Goal: Task Accomplishment & Management: Manage account settings

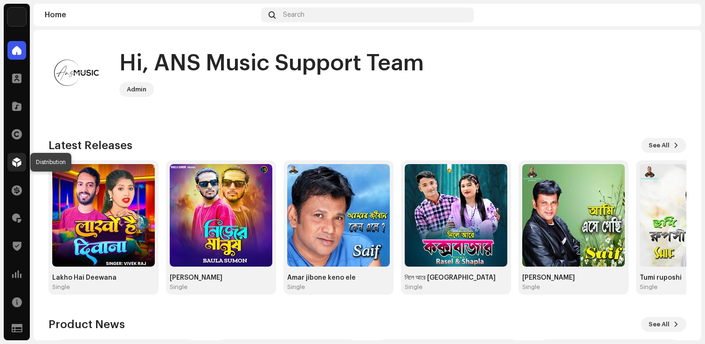
click at [18, 153] on div at bounding box center [16, 162] width 19 height 19
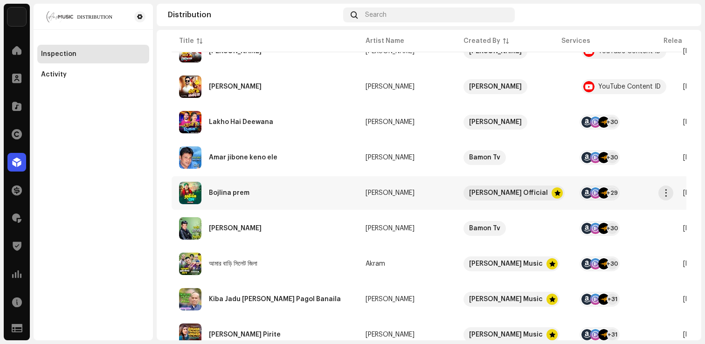
click at [222, 186] on div "Bojlina prem" at bounding box center [265, 193] width 172 height 22
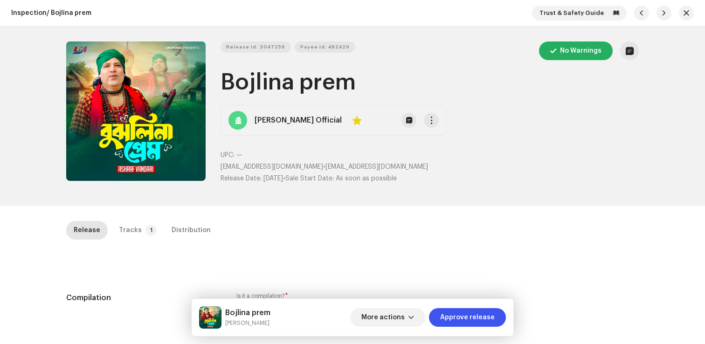
click at [136, 218] on div "Inspection / Bojlina prem Trust & Safety Guide Release Id: 3047256 Payee Id: 48…" at bounding box center [352, 172] width 705 height 344
click at [131, 230] on div "Tracks" at bounding box center [130, 230] width 23 height 19
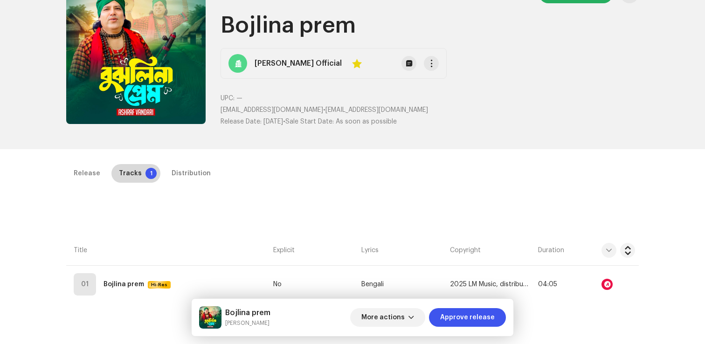
scroll to position [123, 0]
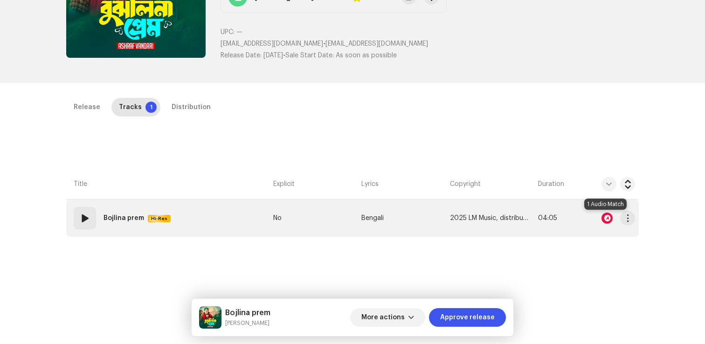
click at [604, 219] on div at bounding box center [606, 218] width 11 height 11
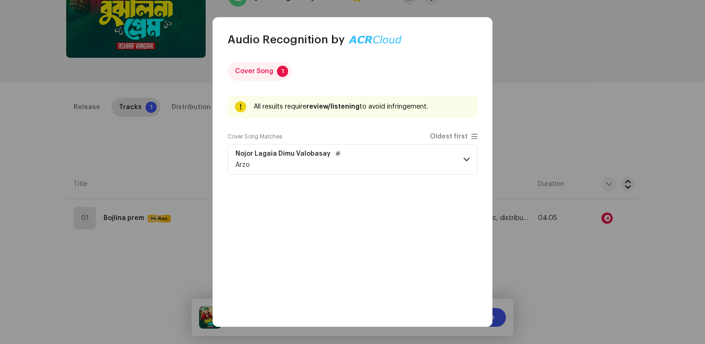
click at [330, 168] on div "Arzo" at bounding box center [288, 164] width 106 height 7
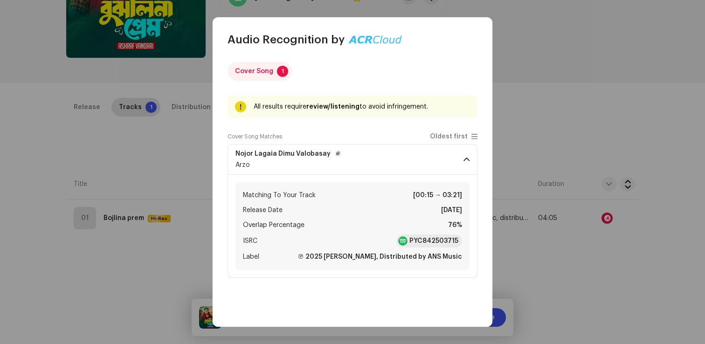
click at [330, 168] on div "Arzo" at bounding box center [288, 164] width 106 height 7
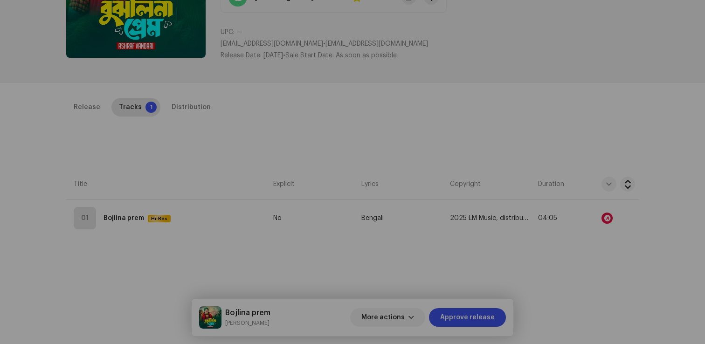
click at [137, 269] on div "Audio Recognition by Cover Song 1 All results require review/listening to avoid…" at bounding box center [352, 172] width 705 height 344
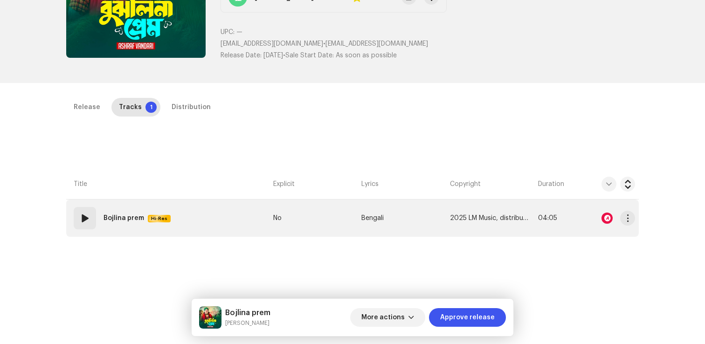
click at [143, 233] on td "01 Bojlina prem Hi-Res" at bounding box center [167, 217] width 203 height 37
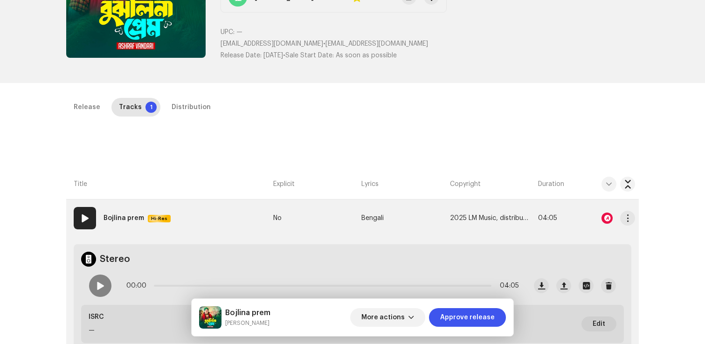
scroll to position [324, 0]
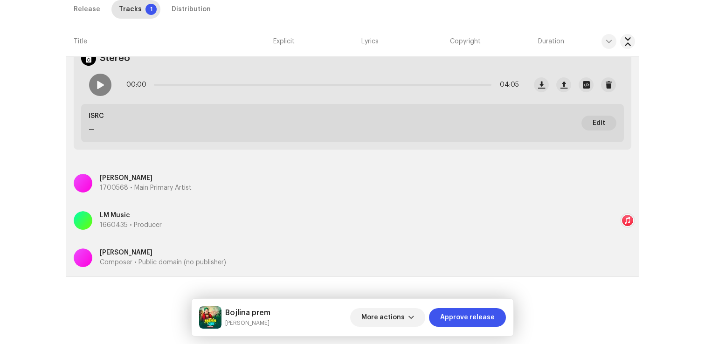
click at [172, 263] on p "Composer • Public domain (no publisher)" at bounding box center [163, 263] width 126 height 10
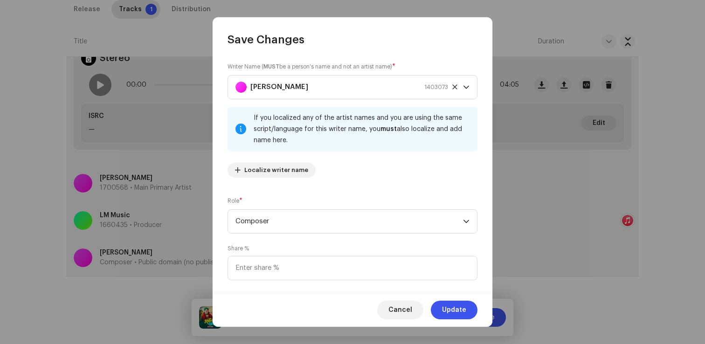
scroll to position [62, 0]
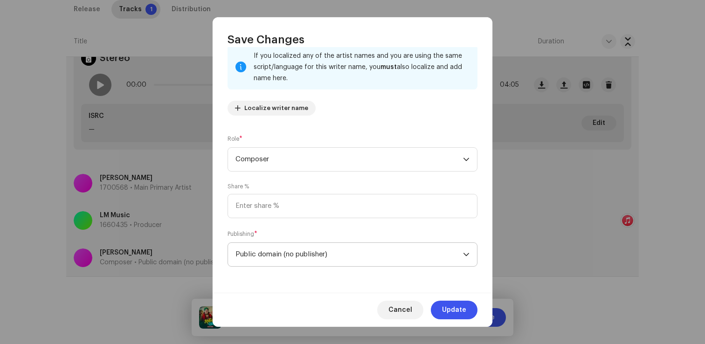
click at [280, 260] on span "Public domain (no publisher)" at bounding box center [348, 254] width 227 height 23
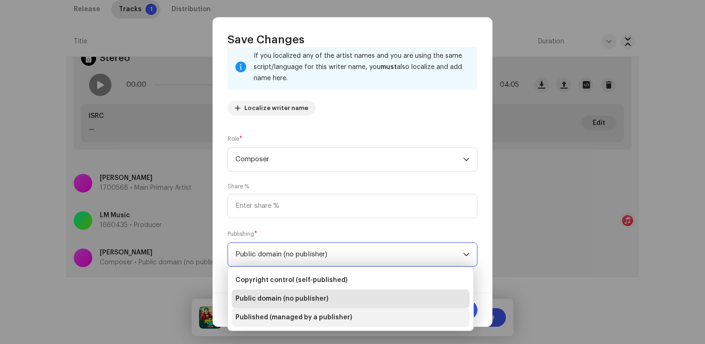
click at [282, 323] on li "Published (managed by a publisher)" at bounding box center [351, 317] width 238 height 19
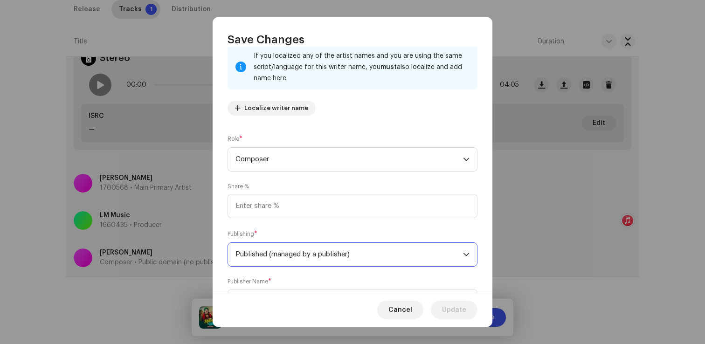
scroll to position [109, 0]
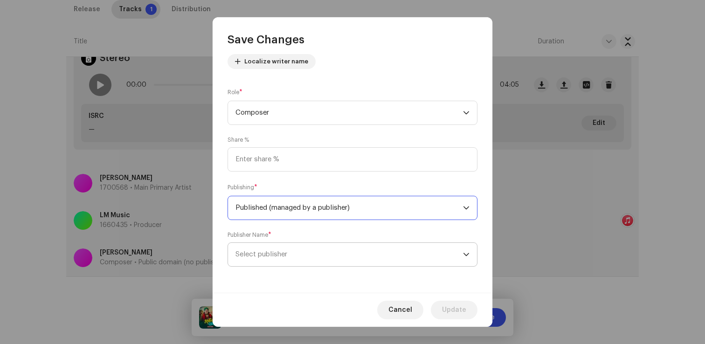
click at [306, 254] on span "Select publisher" at bounding box center [348, 254] width 227 height 23
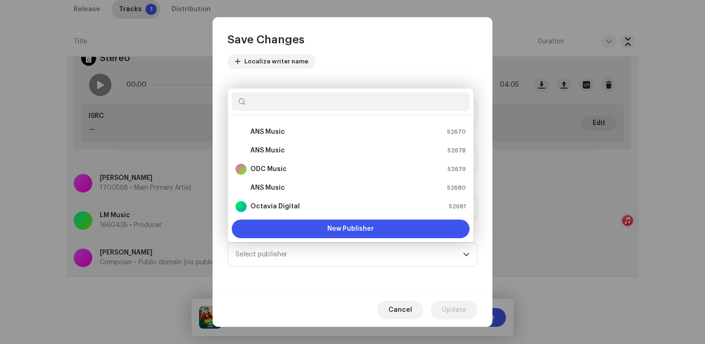
scroll to position [4, 0]
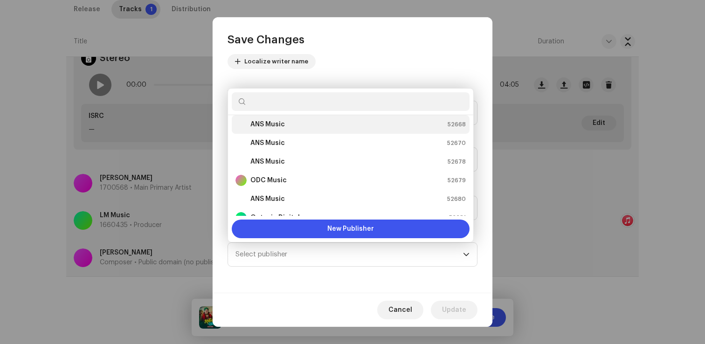
click at [293, 123] on div "ANS Music 52668" at bounding box center [350, 124] width 230 height 11
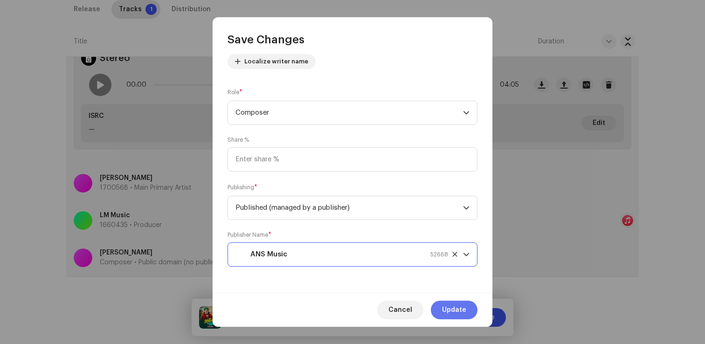
click at [459, 317] on span "Update" at bounding box center [454, 310] width 24 height 19
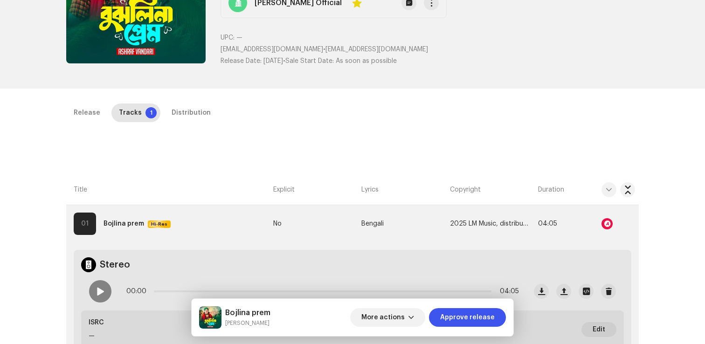
scroll to position [122, 0]
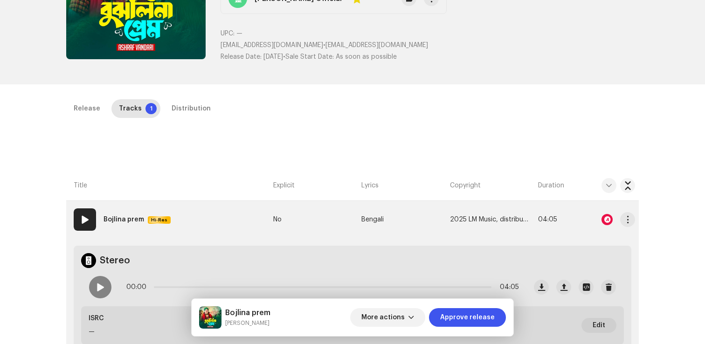
click at [476, 214] on td "2025 LM Music, distribute by ANS Music" at bounding box center [490, 219] width 88 height 37
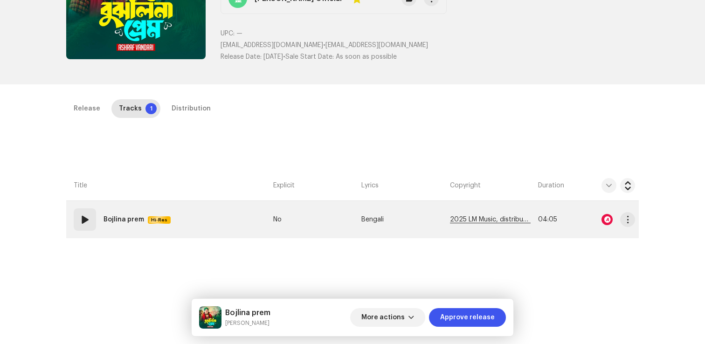
click at [475, 218] on span "2025 LM Music, distribute by ANS Music" at bounding box center [490, 219] width 81 height 7
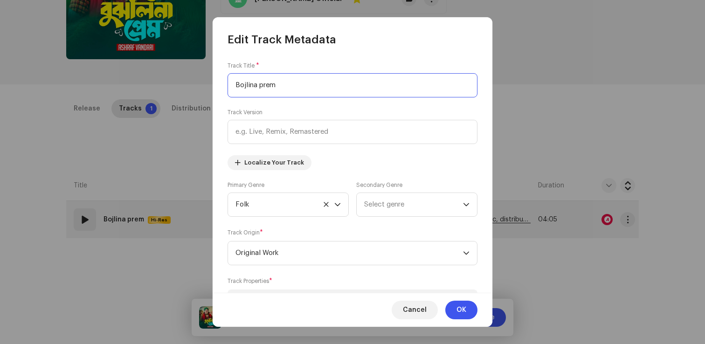
scroll to position [255, 0]
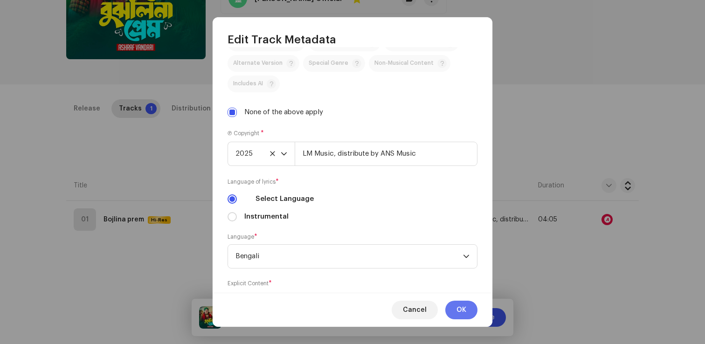
click at [466, 309] on span "OK" at bounding box center [461, 310] width 10 height 19
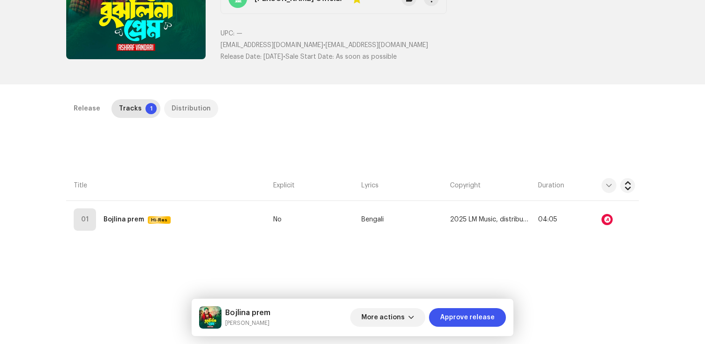
click at [177, 109] on div "Distribution" at bounding box center [191, 108] width 39 height 19
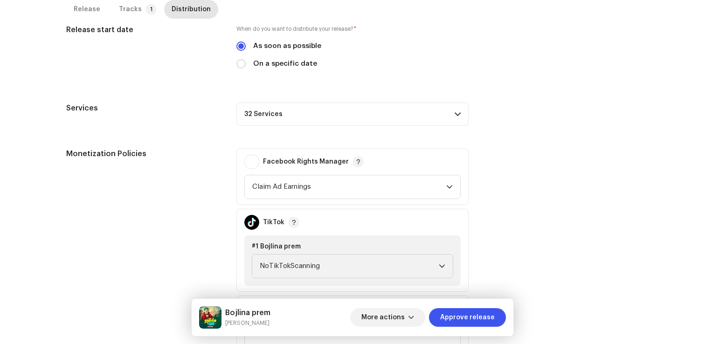
scroll to position [280, 0]
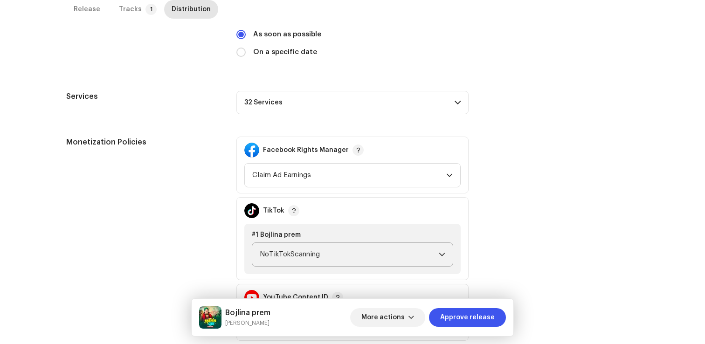
click at [344, 257] on span "NoTikTokScanning" at bounding box center [349, 254] width 179 height 23
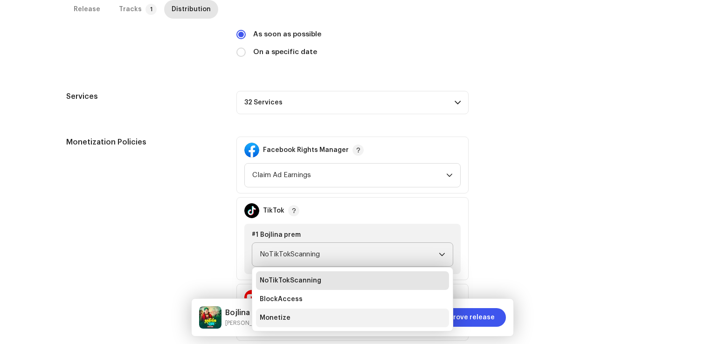
click at [282, 314] on span "Monetize" at bounding box center [275, 317] width 31 height 9
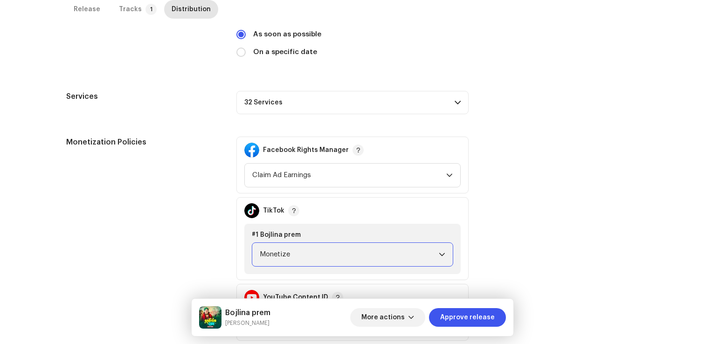
click at [399, 104] on p-accordion-header "32 Services" at bounding box center [352, 102] width 232 height 23
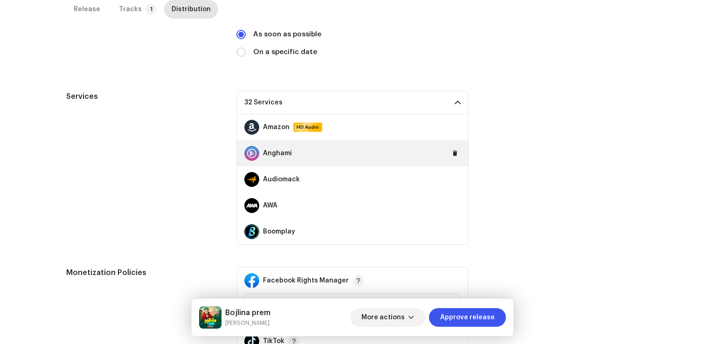
scroll to position [705, 0]
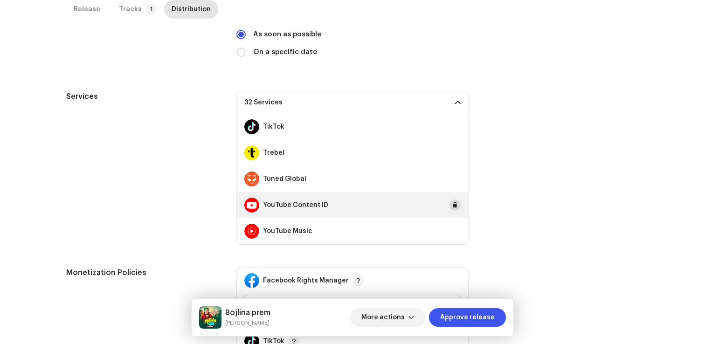
click at [452, 206] on span at bounding box center [455, 204] width 6 height 7
click at [473, 321] on span "Approve release" at bounding box center [467, 317] width 55 height 19
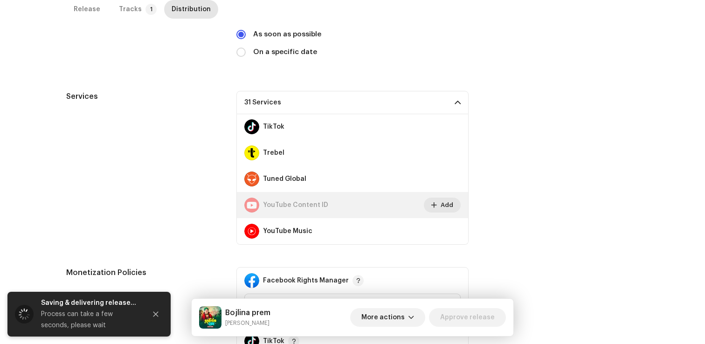
scroll to position [0, 0]
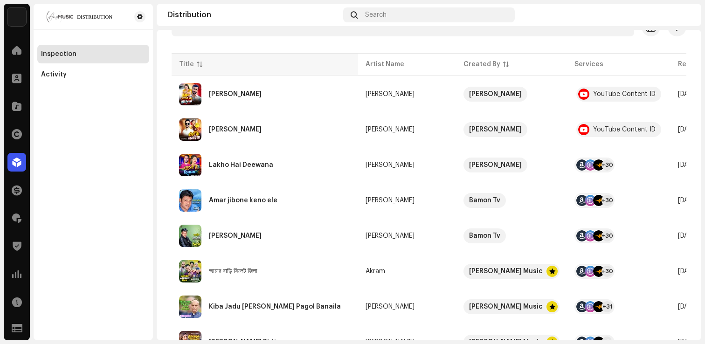
scroll to position [108, 0]
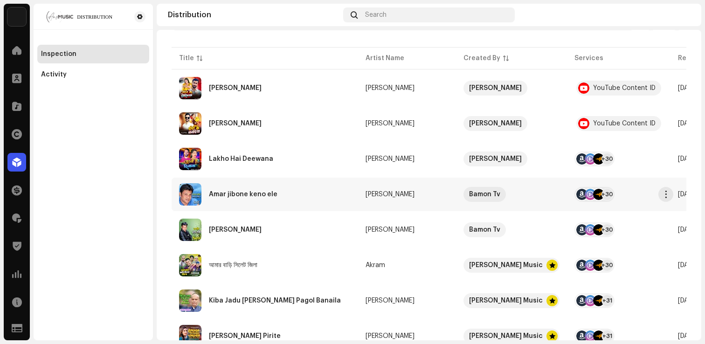
click at [229, 191] on div "Amar jibone keno ele" at bounding box center [243, 194] width 69 height 7
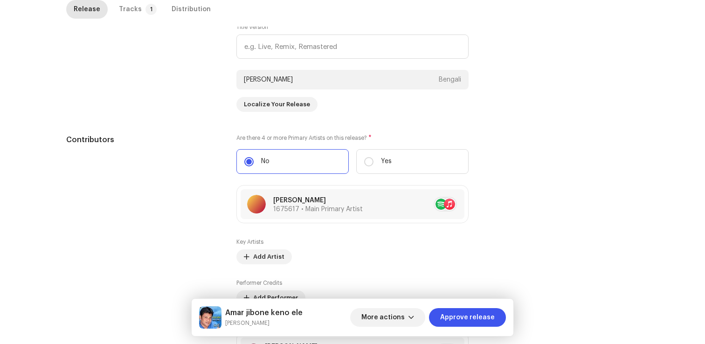
scroll to position [933, 0]
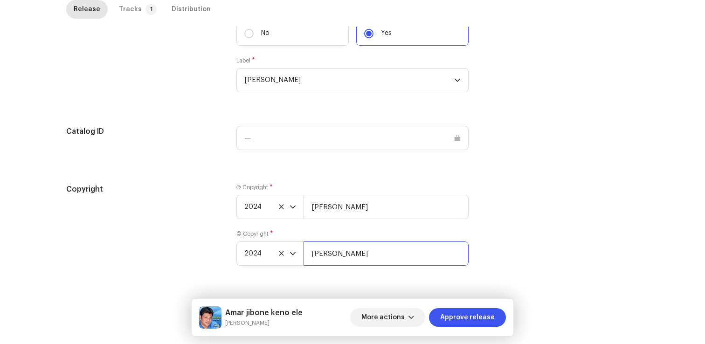
click at [403, 249] on input "[PERSON_NAME]" at bounding box center [385, 253] width 165 height 24
type input "[PERSON_NAME], Distributed by ANS Music"
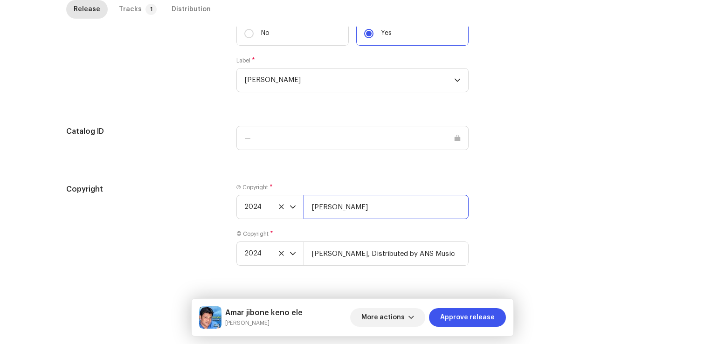
click at [411, 208] on input "[PERSON_NAME]" at bounding box center [385, 207] width 165 height 24
type input "[PERSON_NAME], Distributed by ANS Music"
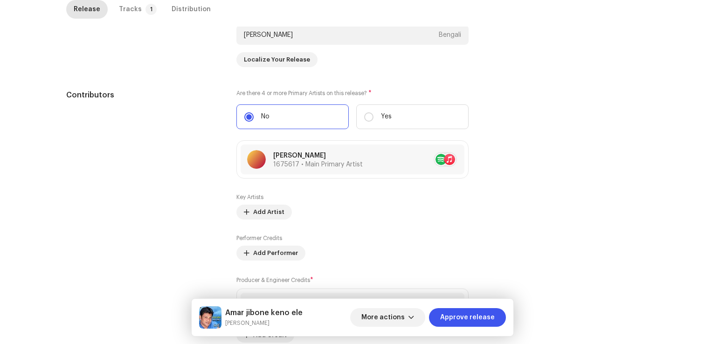
scroll to position [208, 0]
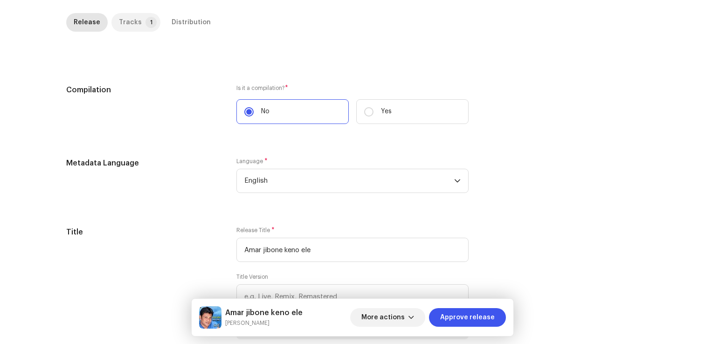
click at [124, 25] on div "Tracks" at bounding box center [130, 22] width 23 height 19
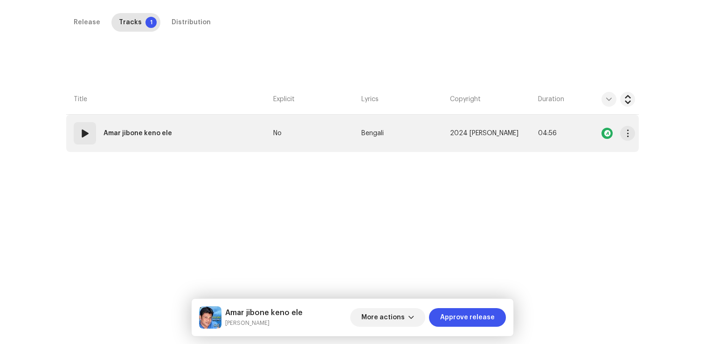
click at [130, 147] on td "01 Amar jibone keno ele" at bounding box center [167, 133] width 203 height 37
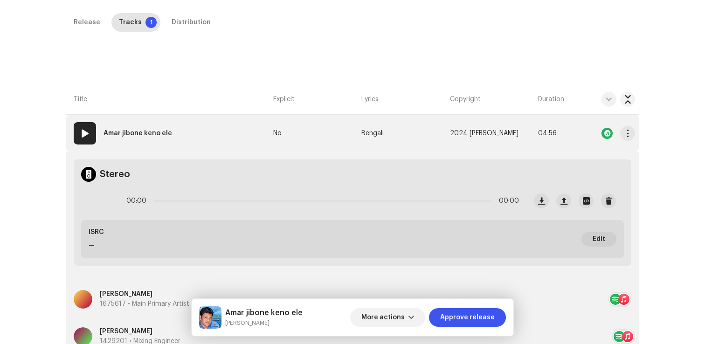
scroll to position [361, 0]
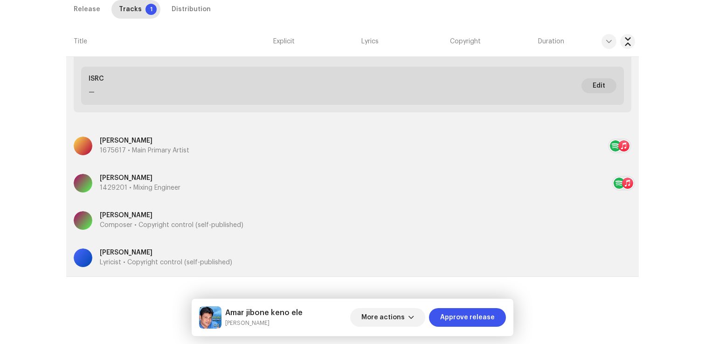
click at [195, 281] on div "Inspection / [PERSON_NAME] keno ele Trust & Safety Guide Release Id: 3047508 Pa…" at bounding box center [352, 172] width 705 height 344
click at [205, 260] on p "Lyricist • Copyright control (self-published)" at bounding box center [166, 263] width 132 height 10
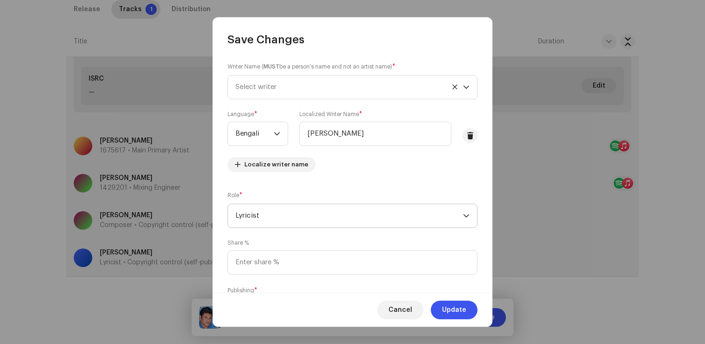
scroll to position [57, 0]
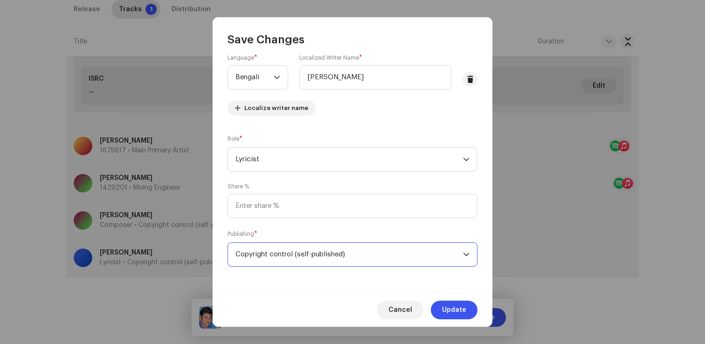
click at [295, 254] on span "Copyright control (self-published)" at bounding box center [348, 254] width 227 height 23
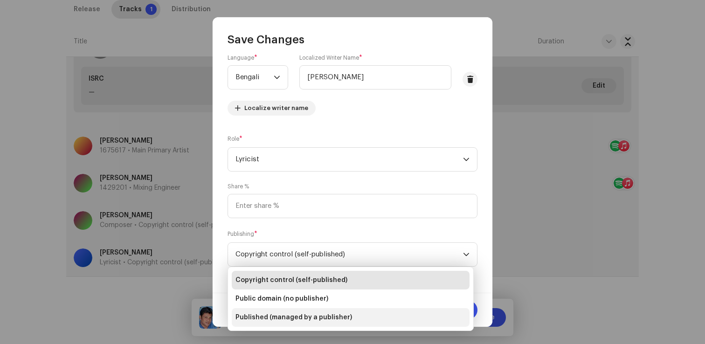
click at [281, 316] on span "Published (managed by a publisher)" at bounding box center [293, 317] width 117 height 9
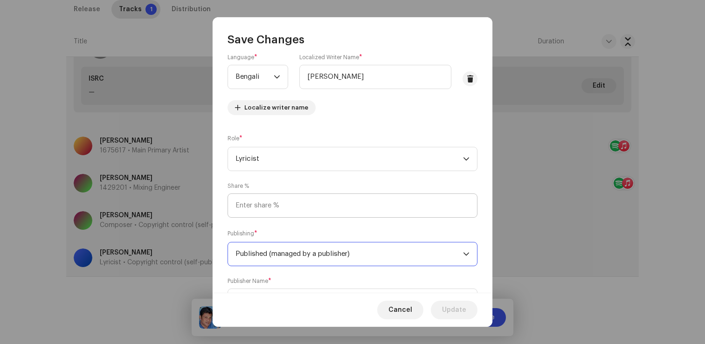
scroll to position [103, 0]
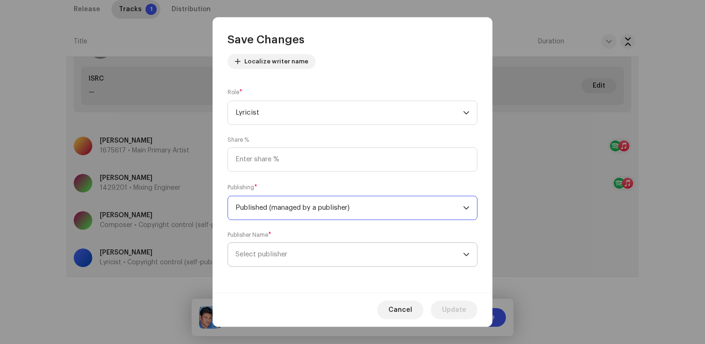
click at [317, 252] on span "Select publisher" at bounding box center [348, 254] width 227 height 23
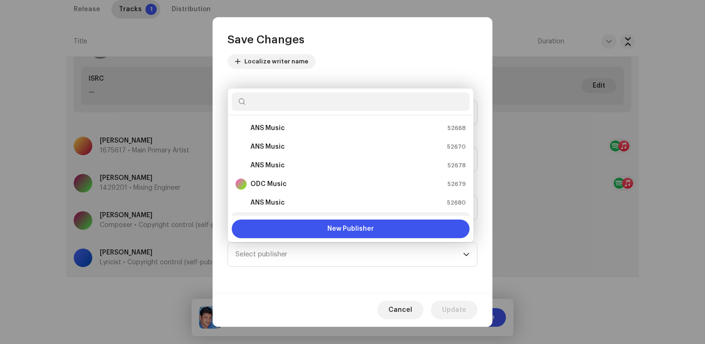
scroll to position [15, 0]
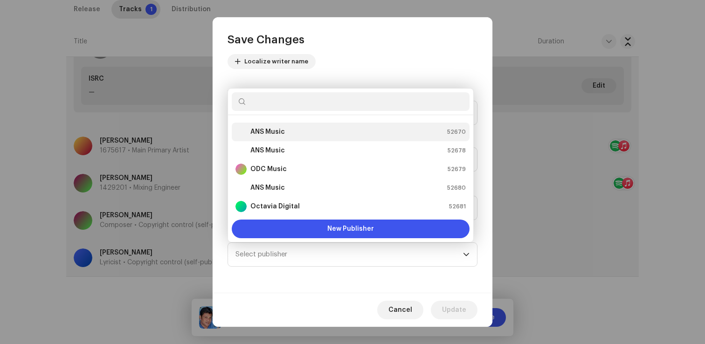
drag, startPoint x: 287, startPoint y: 169, endPoint x: 306, endPoint y: 128, distance: 45.2
click at [306, 128] on ul "ANS Music 52668 ANS Music 52670 ANS Music 52678 ODC Music 52679 ANS Music 52680…" at bounding box center [350, 243] width 245 height 287
click at [306, 128] on div "ANS Music 52670" at bounding box center [350, 131] width 230 height 11
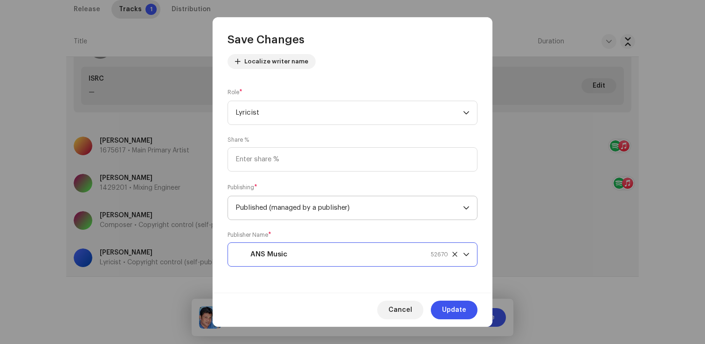
scroll to position [0, 0]
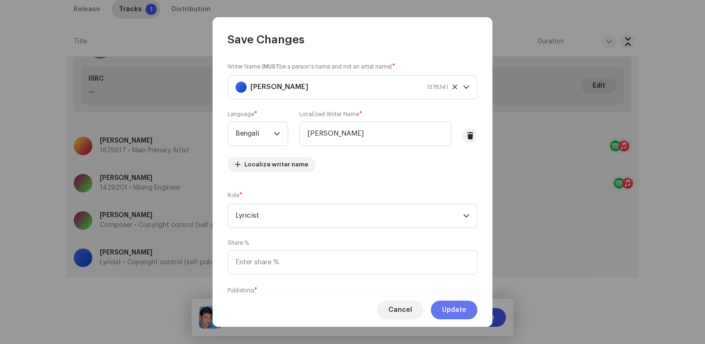
click at [463, 310] on span "Update" at bounding box center [454, 310] width 24 height 19
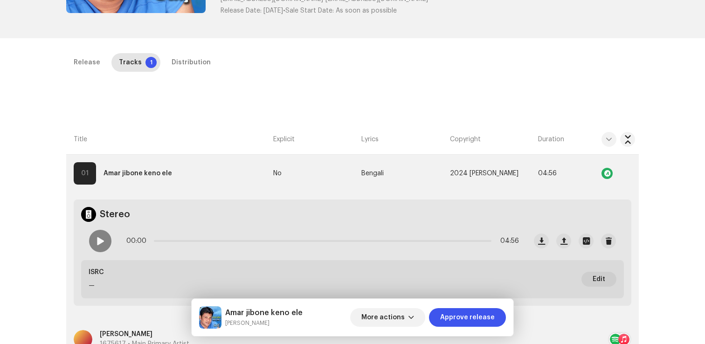
scroll to position [115, 0]
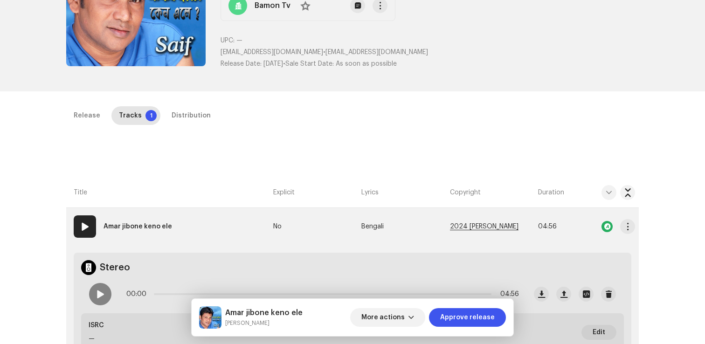
click at [483, 224] on span "2024 [PERSON_NAME]" at bounding box center [484, 226] width 69 height 7
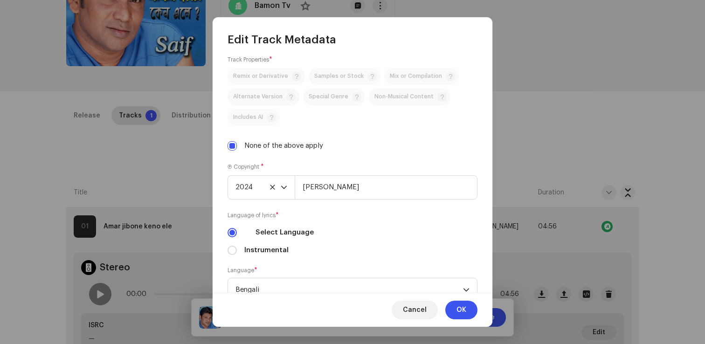
scroll to position [339, 0]
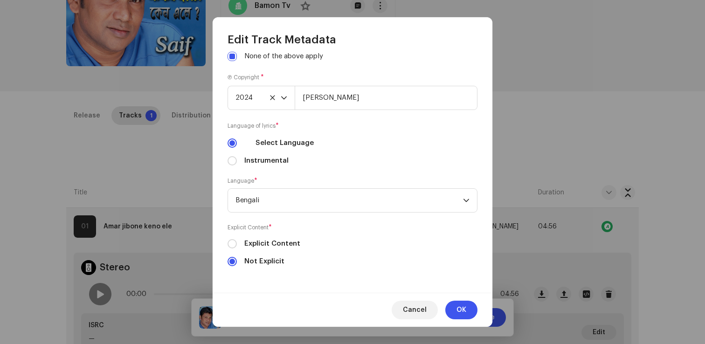
click at [416, 73] on div "Ⓟ Copyright * 2024 [PERSON_NAME]" at bounding box center [352, 91] width 250 height 37
click at [410, 93] on input "[PERSON_NAME]" at bounding box center [386, 98] width 183 height 24
type input "[PERSON_NAME], Distributed by ANS Music"
click at [463, 306] on span "OK" at bounding box center [461, 310] width 10 height 19
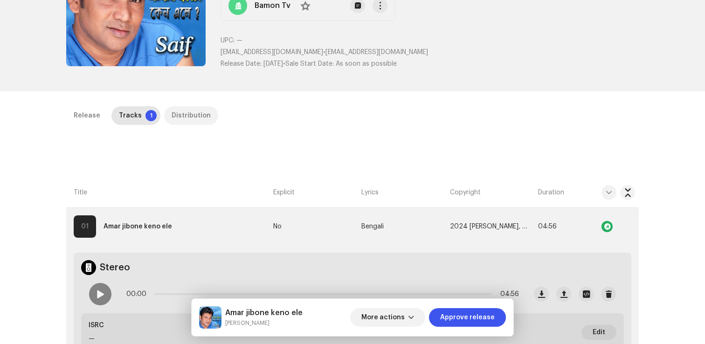
click at [193, 118] on div "Distribution" at bounding box center [191, 115] width 39 height 19
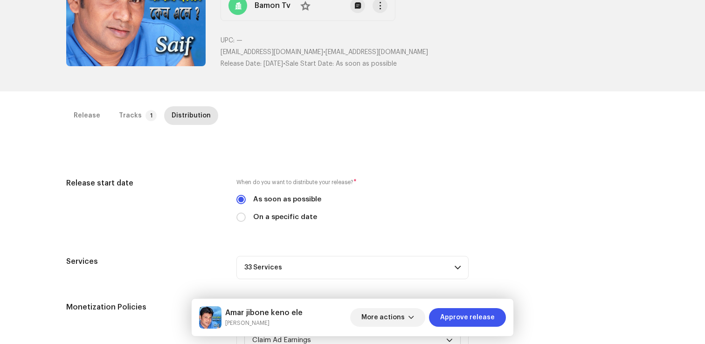
scroll to position [389, 0]
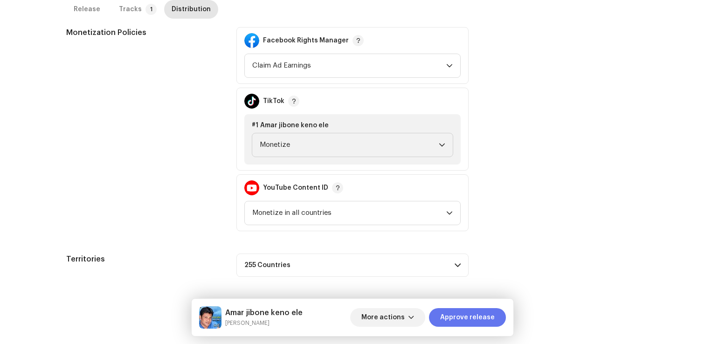
click at [479, 315] on span "Approve release" at bounding box center [467, 317] width 55 height 19
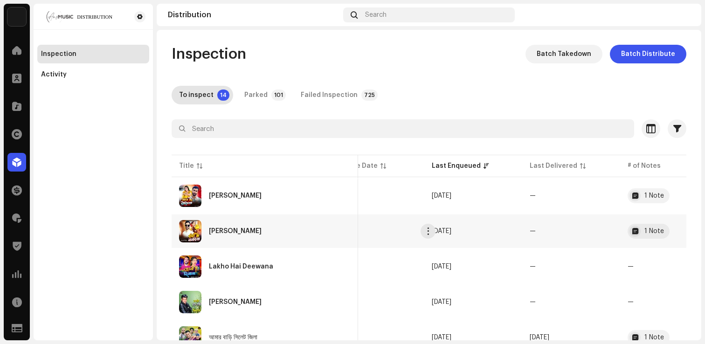
scroll to position [0, 366]
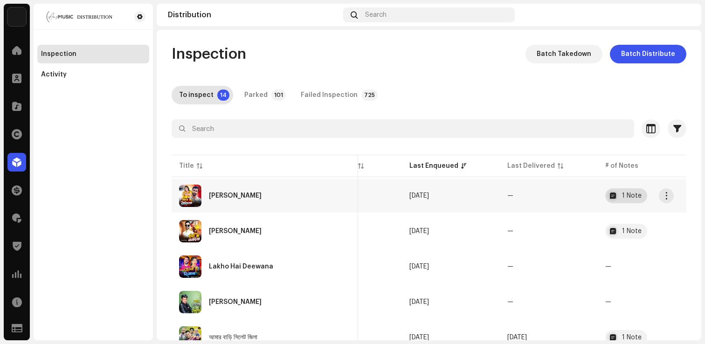
click at [622, 199] on div "1 Note" at bounding box center [632, 195] width 20 height 7
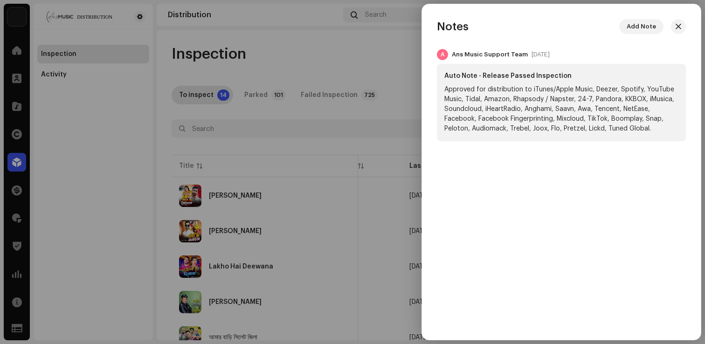
click at [399, 132] on div at bounding box center [352, 172] width 705 height 344
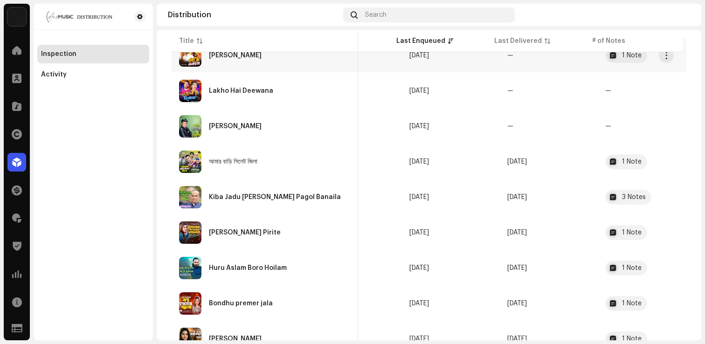
scroll to position [193, 0]
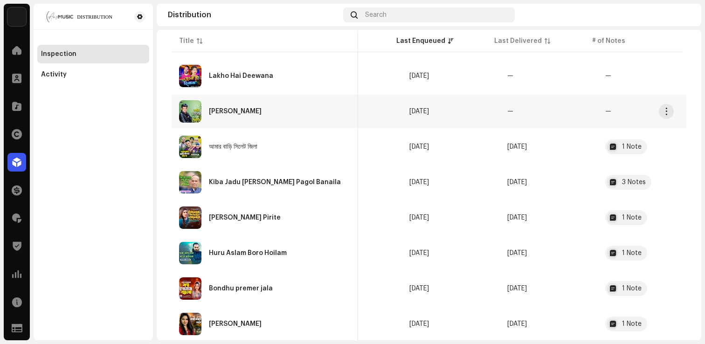
click at [236, 119] on div "[PERSON_NAME]" at bounding box center [265, 111] width 172 height 22
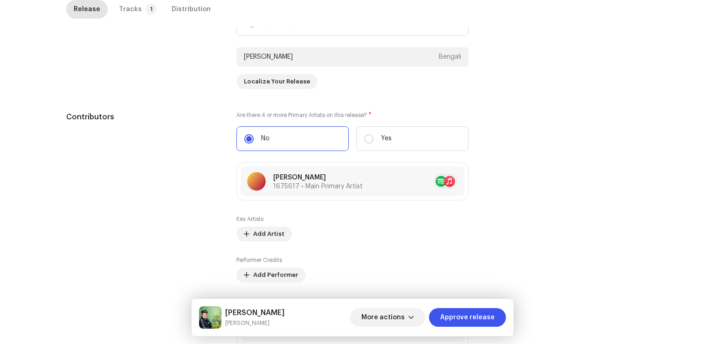
scroll to position [933, 0]
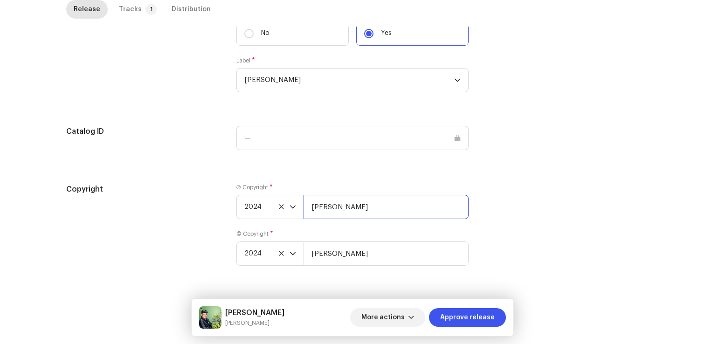
click at [417, 203] on input "[PERSON_NAME]" at bounding box center [385, 207] width 165 height 24
type input "[PERSON_NAME], Distributed by ANS Music"
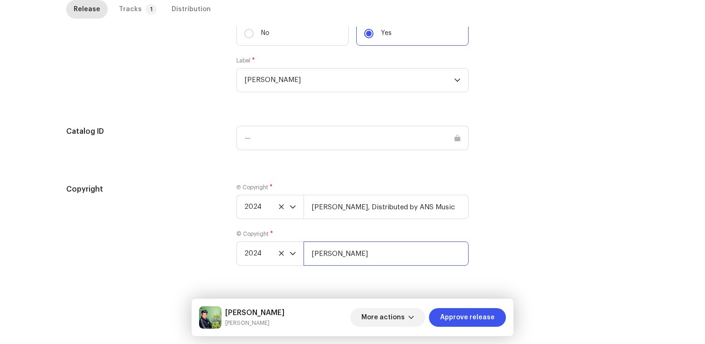
click at [400, 259] on input "[PERSON_NAME]" at bounding box center [385, 253] width 165 height 24
type input "[PERSON_NAME], Distributed by ANS Music"
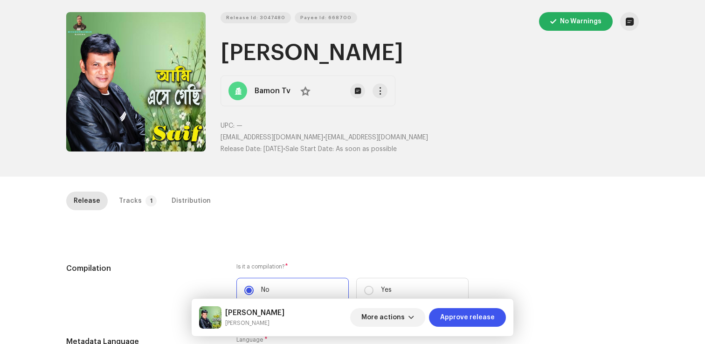
scroll to position [0, 0]
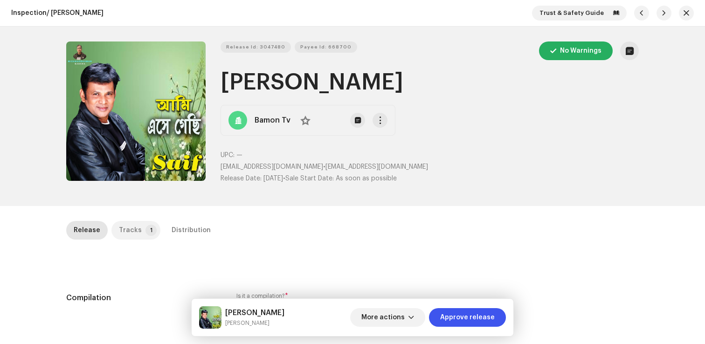
click at [125, 232] on div "Tracks" at bounding box center [130, 230] width 23 height 19
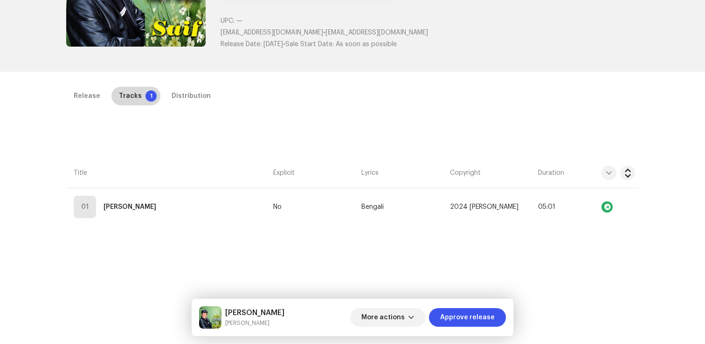
scroll to position [221, 0]
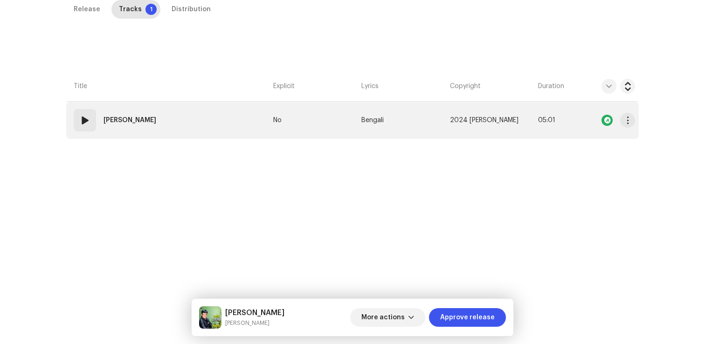
click at [121, 132] on td "01 [PERSON_NAME]" at bounding box center [167, 120] width 203 height 37
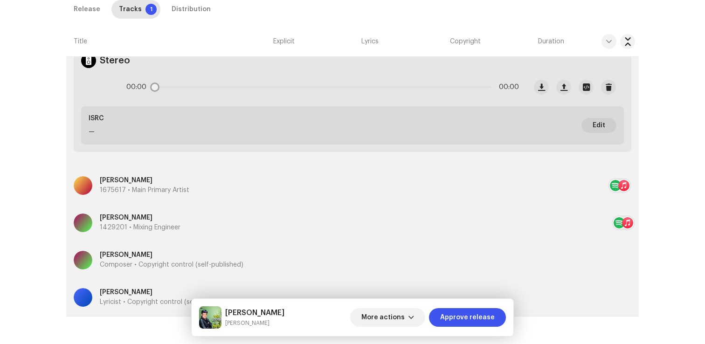
scroll to position [361, 0]
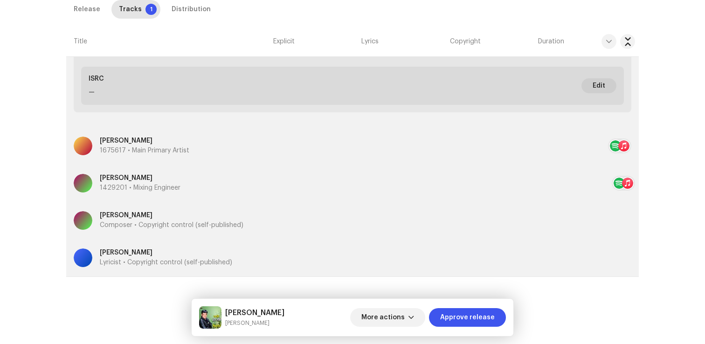
click at [179, 285] on div "Inspection / [PERSON_NAME] Gechi Trust & Safety Guide Release Id: 3047480 Payee…" at bounding box center [352, 172] width 705 height 344
click at [209, 257] on p "[PERSON_NAME]" at bounding box center [166, 253] width 132 height 10
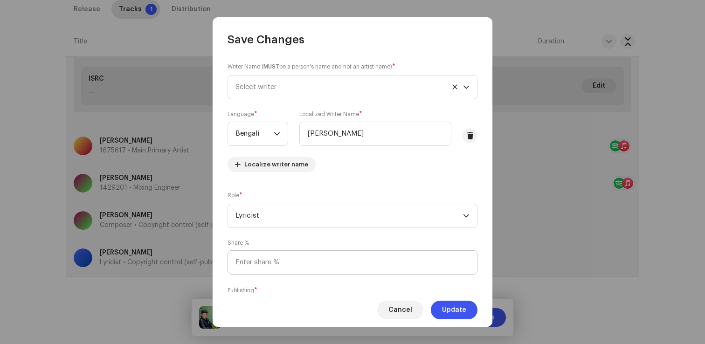
scroll to position [57, 0]
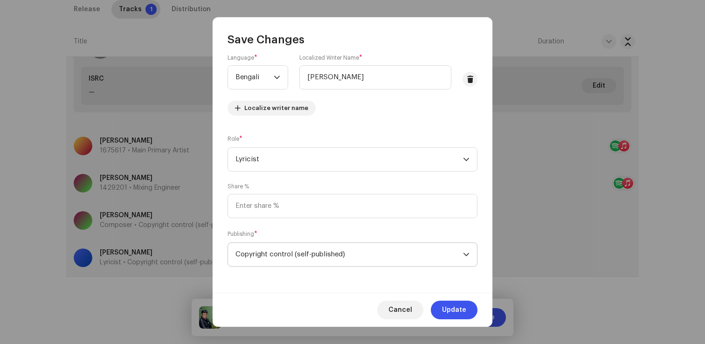
click at [292, 260] on span "Copyright control (self-published)" at bounding box center [348, 254] width 227 height 23
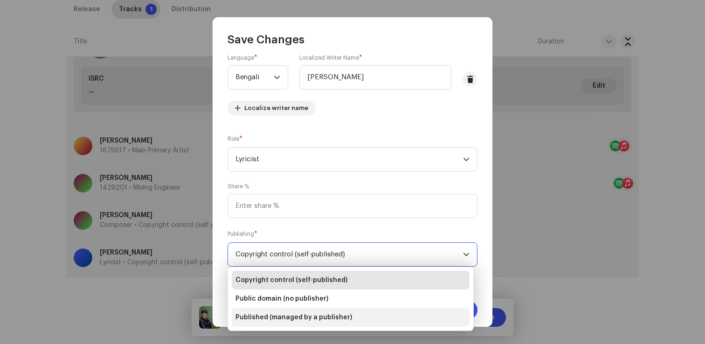
click at [280, 313] on span "Published (managed by a publisher)" at bounding box center [293, 317] width 117 height 9
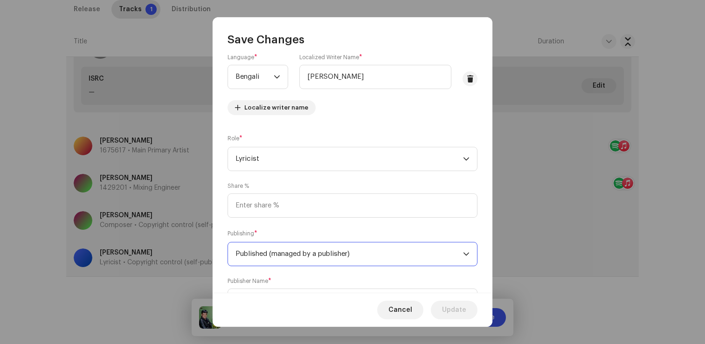
scroll to position [103, 0]
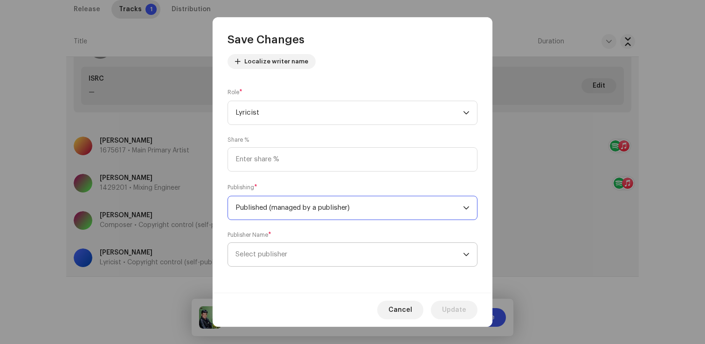
click at [301, 265] on span "Select publisher" at bounding box center [348, 254] width 227 height 23
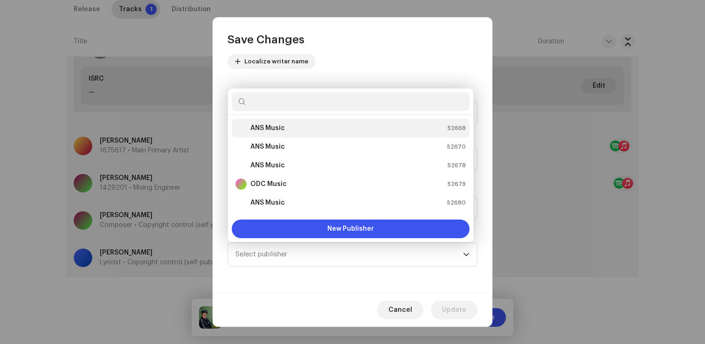
click at [342, 134] on li "ANS Music 52668" at bounding box center [351, 128] width 238 height 19
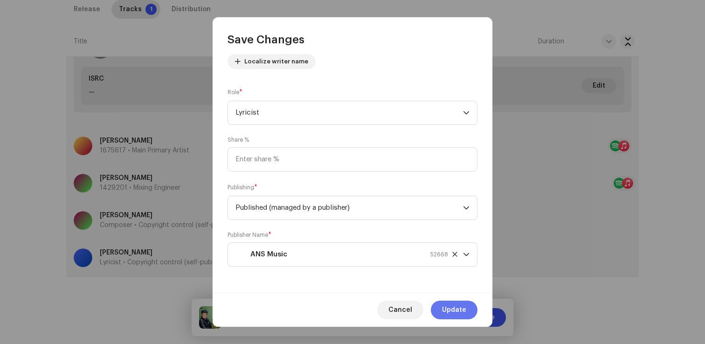
click at [451, 308] on span "Update" at bounding box center [454, 310] width 24 height 19
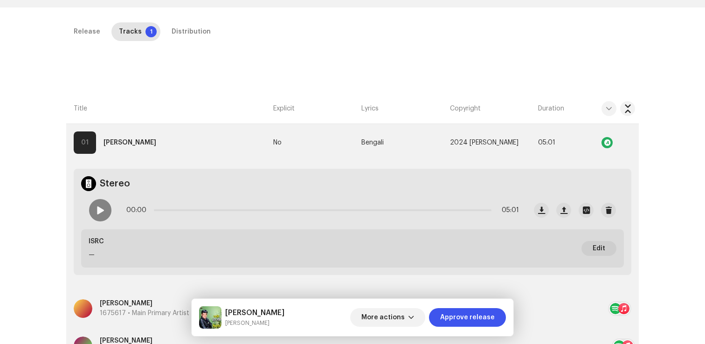
scroll to position [162, 0]
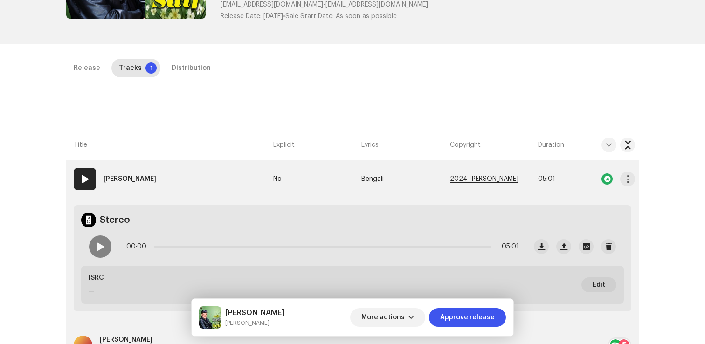
click at [499, 177] on span "2024 [PERSON_NAME]" at bounding box center [484, 179] width 69 height 7
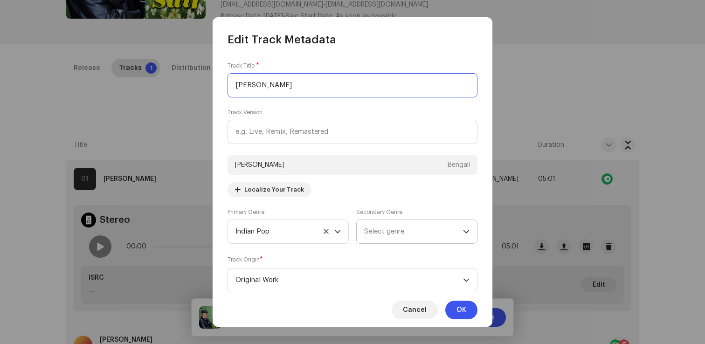
scroll to position [339, 0]
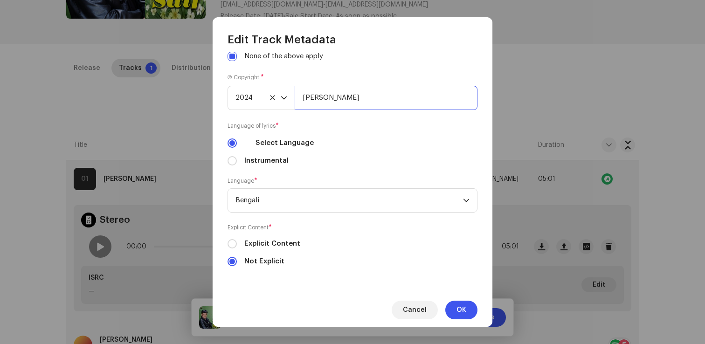
click at [420, 102] on input "[PERSON_NAME]" at bounding box center [386, 98] width 183 height 24
type input "[PERSON_NAME], Distributed by ANS Music"
click at [471, 313] on button "OK" at bounding box center [461, 310] width 32 height 19
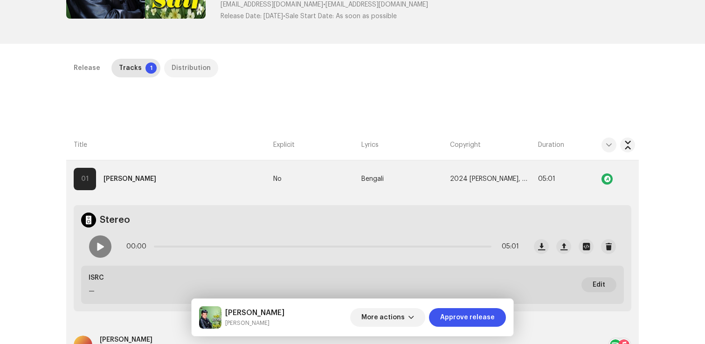
click at [201, 71] on p-tab "Distribution" at bounding box center [191, 68] width 54 height 19
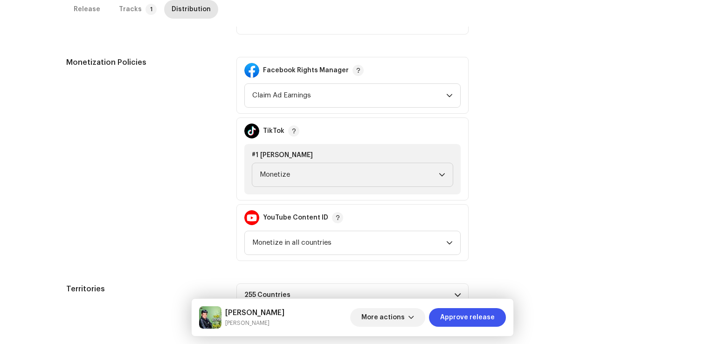
scroll to position [389, 0]
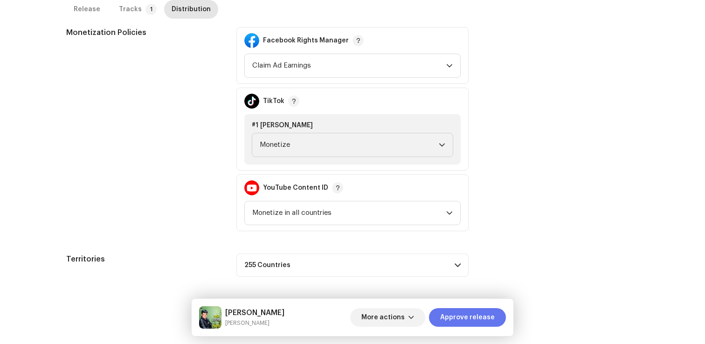
click at [455, 312] on span "Approve release" at bounding box center [467, 317] width 55 height 19
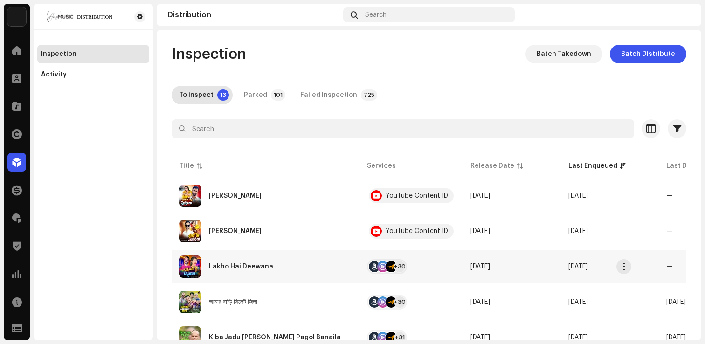
scroll to position [0, 44]
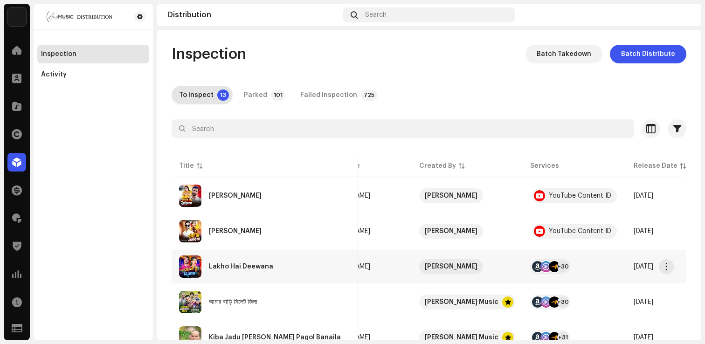
click at [256, 268] on div "Lakho Hai Deewana" at bounding box center [241, 266] width 64 height 7
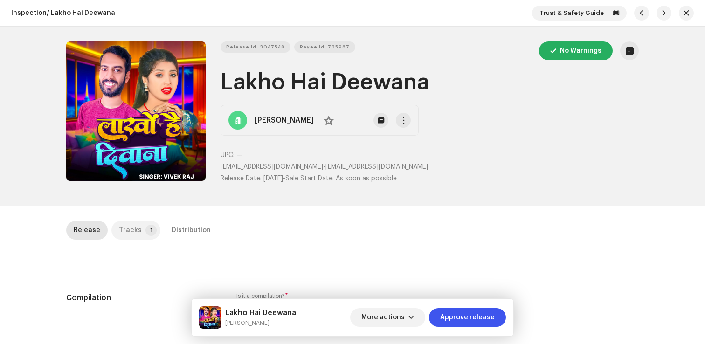
click at [113, 232] on p-tab "Tracks 1" at bounding box center [135, 230] width 49 height 19
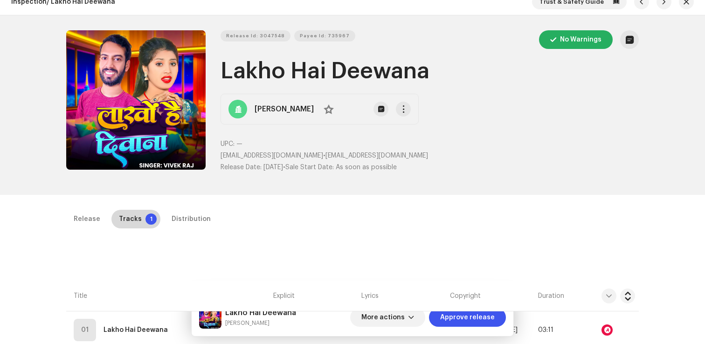
scroll to position [12, 0]
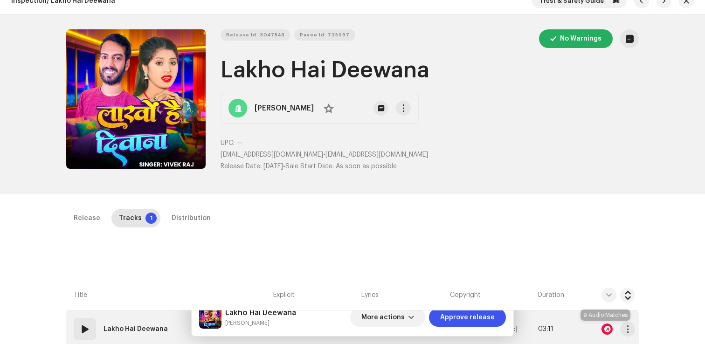
click at [607, 329] on div at bounding box center [606, 328] width 11 height 11
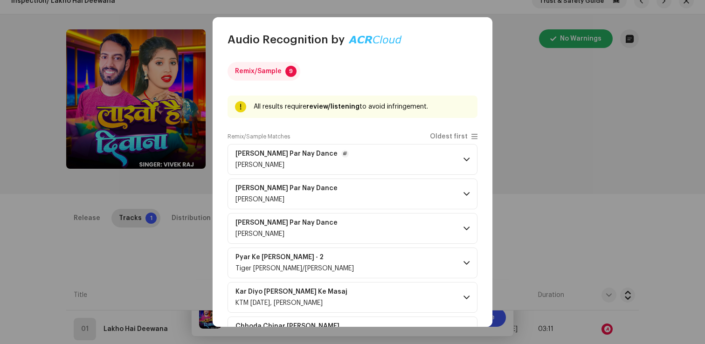
click at [417, 161] on p-accordion-header "[PERSON_NAME] Par Nay Dance [PERSON_NAME]" at bounding box center [352, 159] width 250 height 31
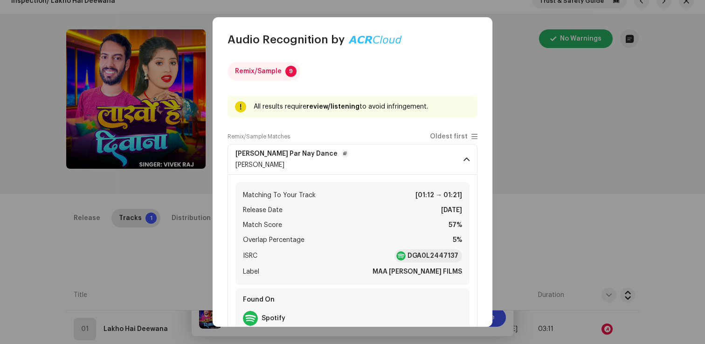
click at [417, 161] on p-accordion-header "[PERSON_NAME] Par Nay Dance [PERSON_NAME]" at bounding box center [352, 159] width 250 height 31
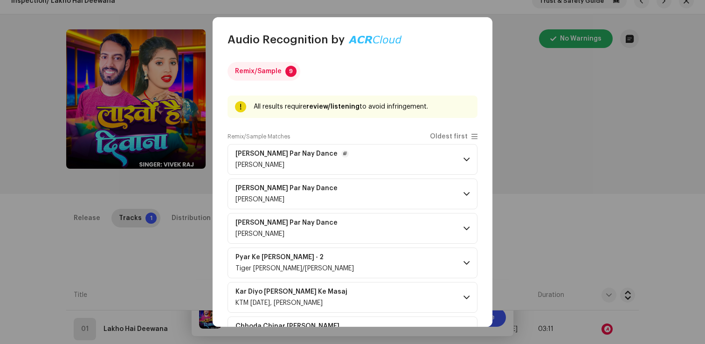
click at [417, 161] on p-accordion-header "[PERSON_NAME] Par Nay Dance [PERSON_NAME]" at bounding box center [352, 159] width 250 height 31
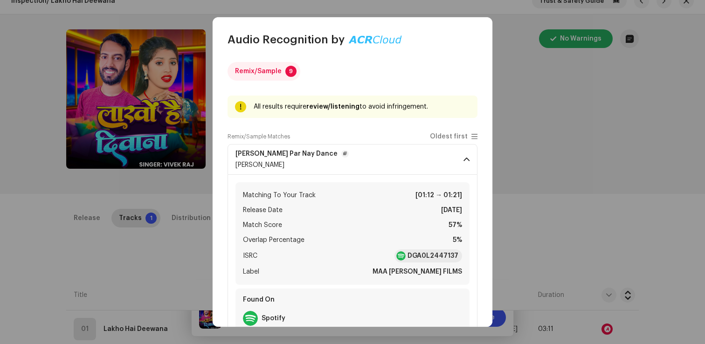
click at [415, 166] on p-accordion-header "[PERSON_NAME] Par Nay Dance [PERSON_NAME]" at bounding box center [352, 159] width 250 height 31
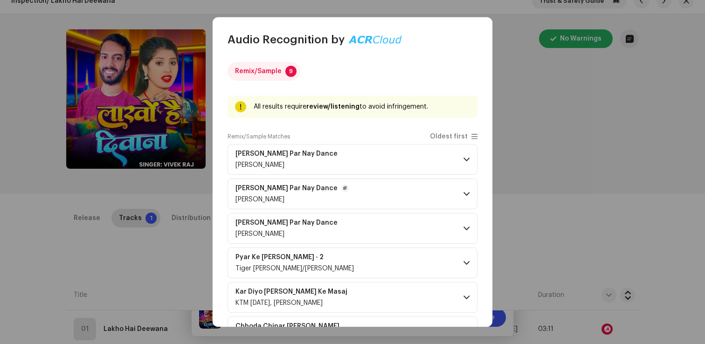
click at [406, 196] on p-accordion-header "[PERSON_NAME] Par Nay Dance [PERSON_NAME]" at bounding box center [352, 194] width 250 height 31
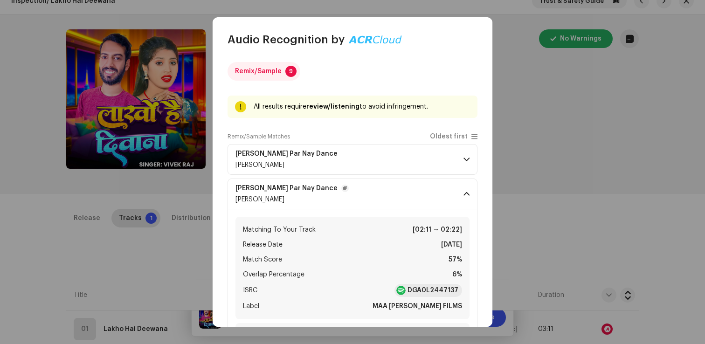
click at [406, 196] on p-accordion-header "[PERSON_NAME] Par Nay Dance [PERSON_NAME]" at bounding box center [352, 194] width 250 height 31
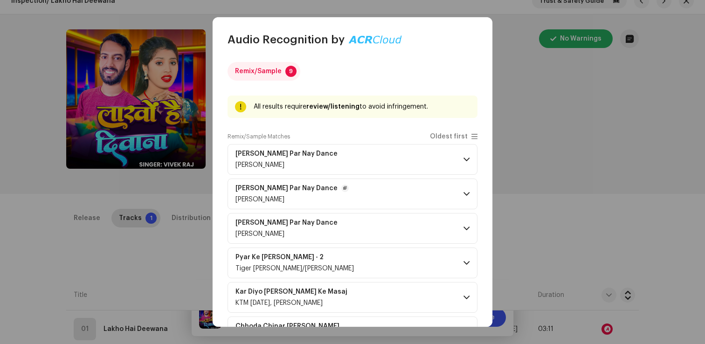
scroll to position [139, 0]
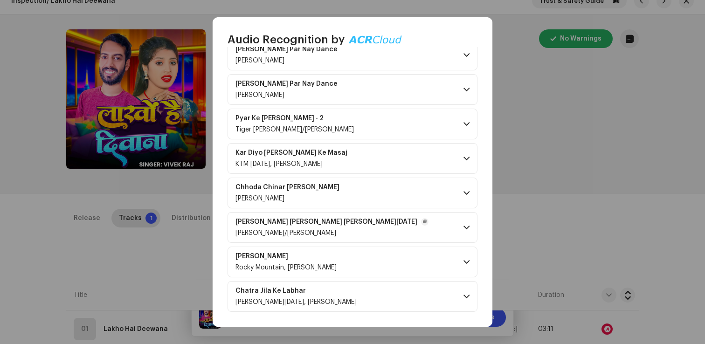
click at [409, 223] on p-accordion-header "[PERSON_NAME] [PERSON_NAME] [PERSON_NAME][DATE]/[PERSON_NAME]" at bounding box center [352, 227] width 250 height 31
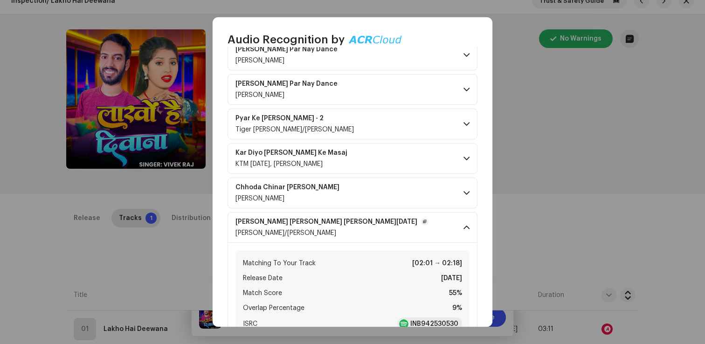
click at [409, 223] on p-accordion-header "[PERSON_NAME] [PERSON_NAME] [PERSON_NAME][DATE]/[PERSON_NAME]" at bounding box center [352, 227] width 250 height 31
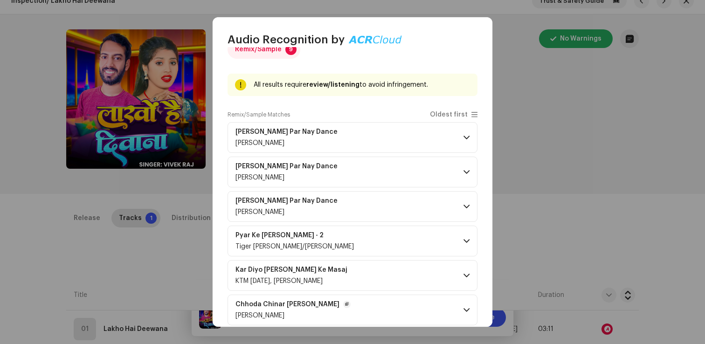
scroll to position [0, 0]
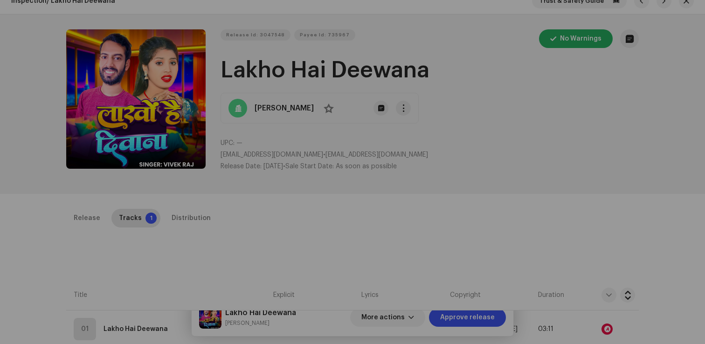
click at [186, 187] on div "Audio Recognition by Remix/Sample 9 All results require review/listening to avo…" at bounding box center [352, 172] width 705 height 344
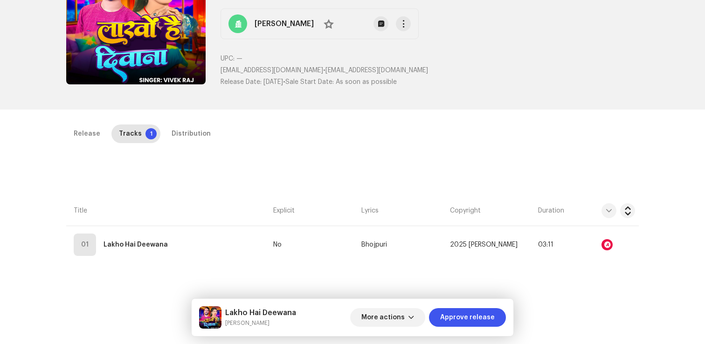
scroll to position [184, 0]
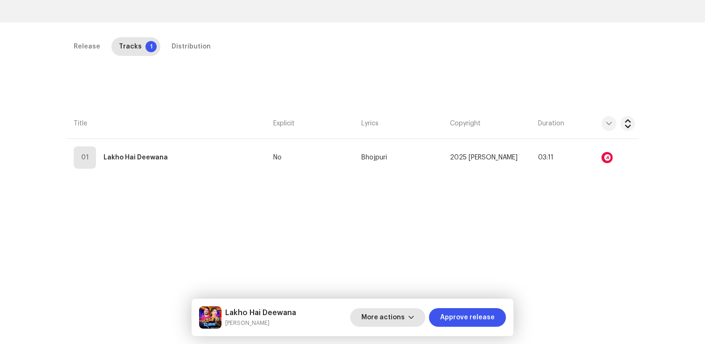
click at [373, 315] on span "More actions" at bounding box center [382, 317] width 43 height 19
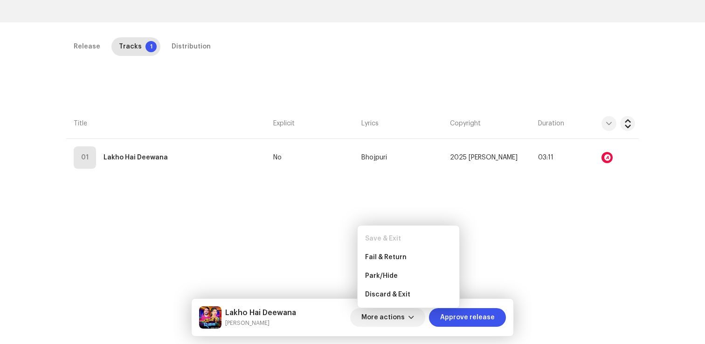
click at [300, 244] on div "Release Tracks 1 Distribution Compilation Is it a compilation? * No Yes Metadat…" at bounding box center [352, 186] width 602 height 299
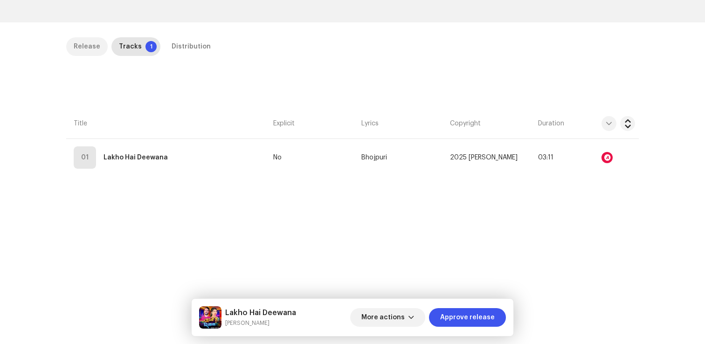
click at [85, 43] on div "Release" at bounding box center [87, 46] width 27 height 19
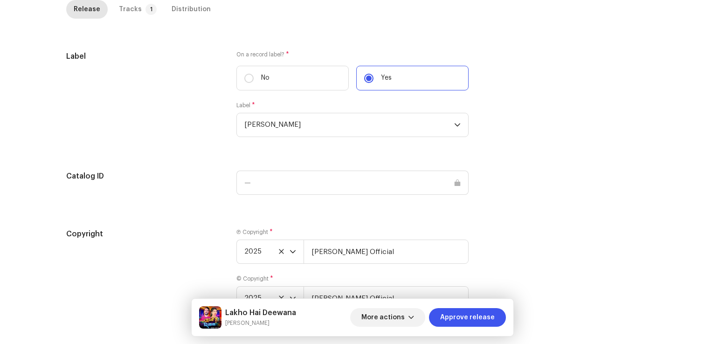
scroll to position [906, 0]
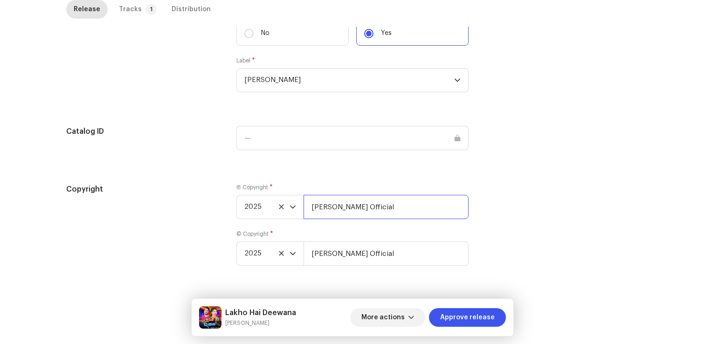
click at [395, 205] on input "[PERSON_NAME] Official" at bounding box center [385, 207] width 165 height 24
type input "[PERSON_NAME] Official, Distributed by ANS Music"
click at [399, 255] on input "[PERSON_NAME] Official" at bounding box center [385, 253] width 165 height 24
type input "[PERSON_NAME] Official, Distributed by ANS Music"
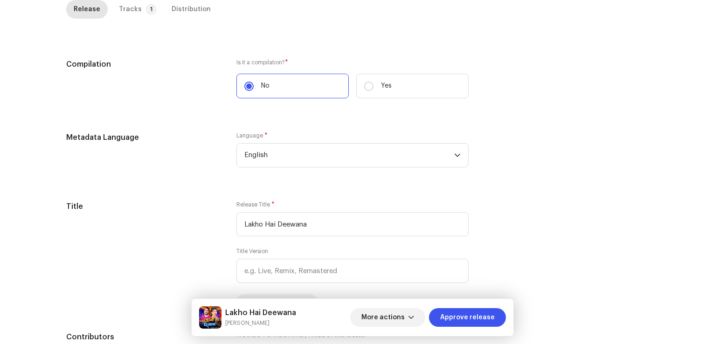
scroll to position [199, 0]
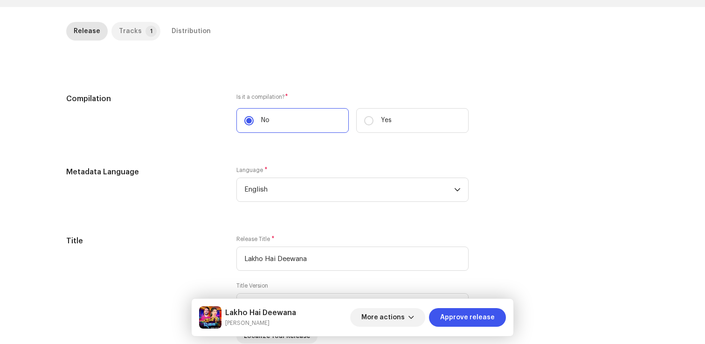
click at [128, 26] on div "Tracks" at bounding box center [130, 31] width 23 height 19
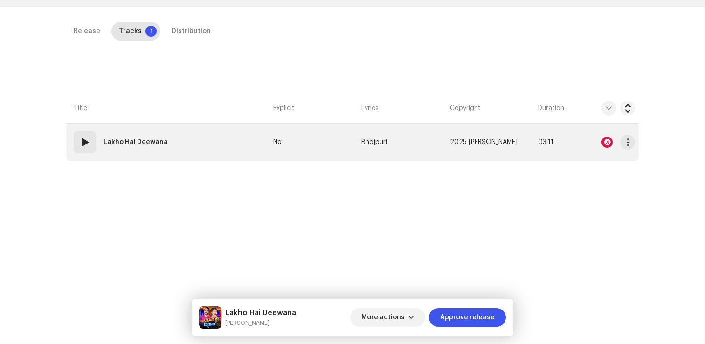
click at [115, 156] on td "01 Lakho Hai Deewana" at bounding box center [167, 142] width 203 height 37
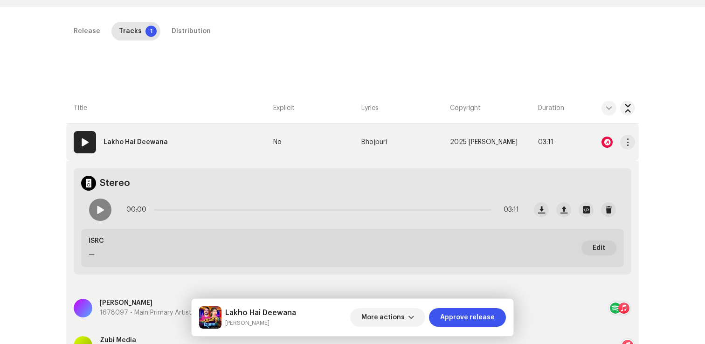
scroll to position [361, 0]
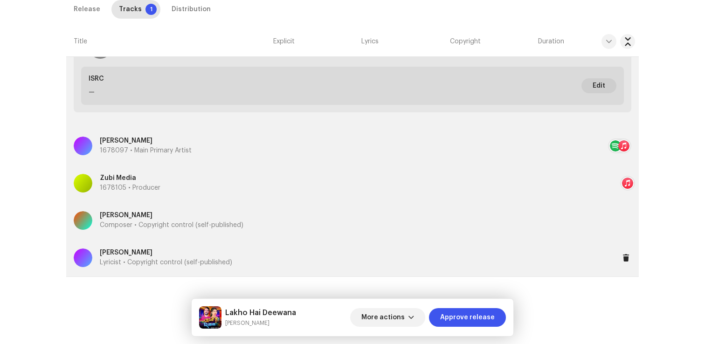
click at [206, 259] on p "Lyricist • Copyright control (self-published)" at bounding box center [166, 263] width 132 height 10
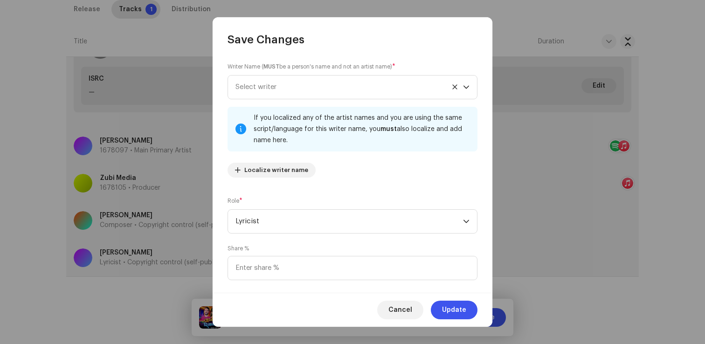
scroll to position [62, 0]
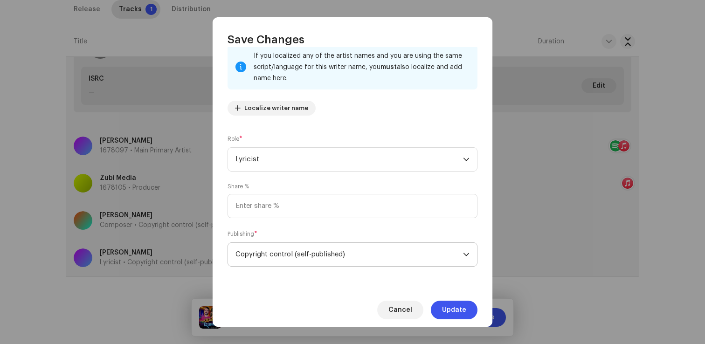
click at [269, 250] on span "Copyright control (self-published)" at bounding box center [348, 254] width 227 height 23
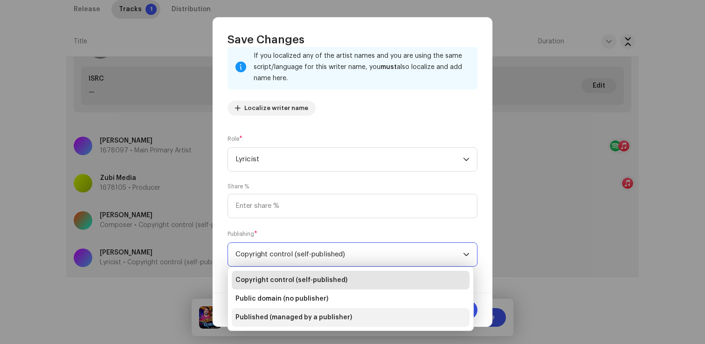
click at [266, 316] on span "Published (managed by a publisher)" at bounding box center [293, 317] width 117 height 9
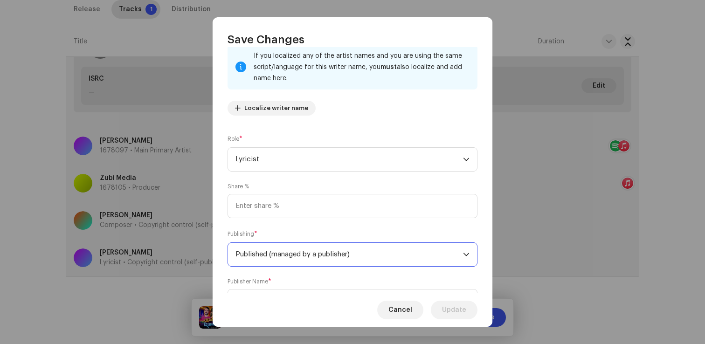
scroll to position [109, 0]
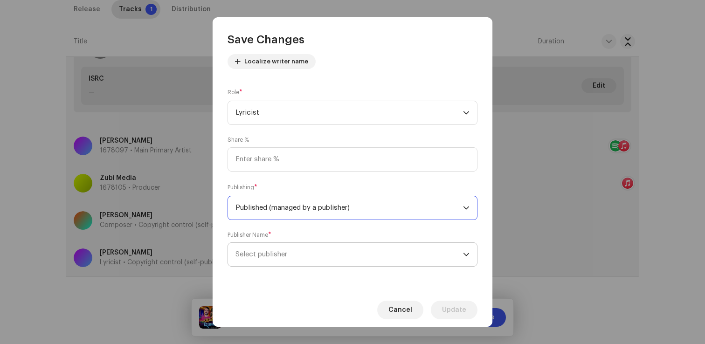
click at [363, 248] on span "Select publisher" at bounding box center [348, 254] width 227 height 23
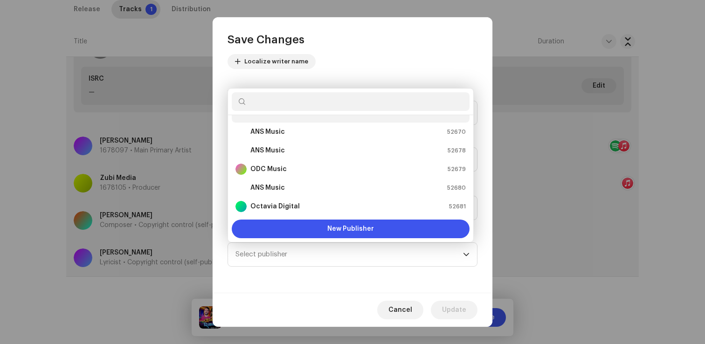
scroll to position [4, 0]
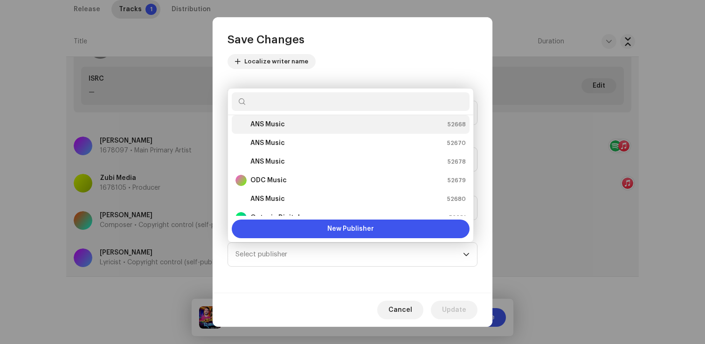
click at [282, 124] on strong "ANS Music" at bounding box center [267, 124] width 34 height 9
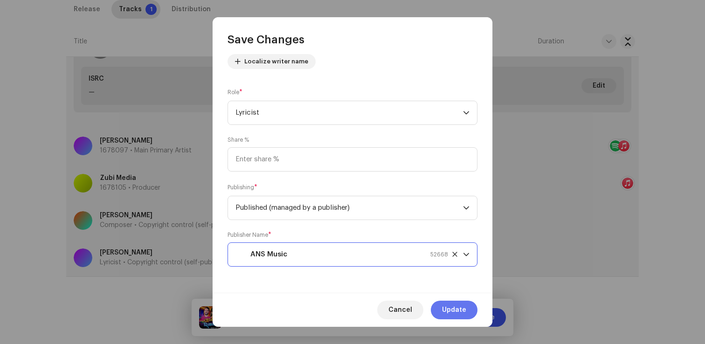
click at [446, 309] on span "Update" at bounding box center [454, 310] width 24 height 19
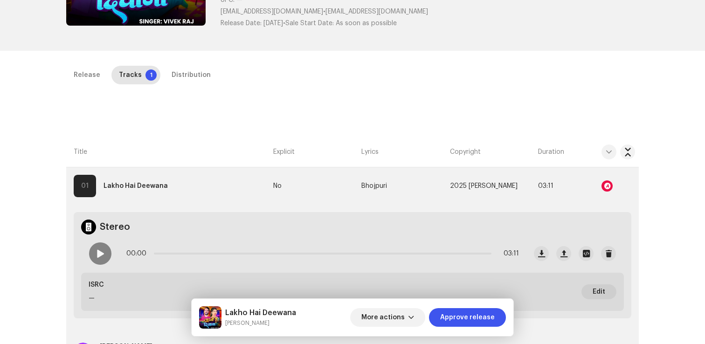
scroll to position [151, 0]
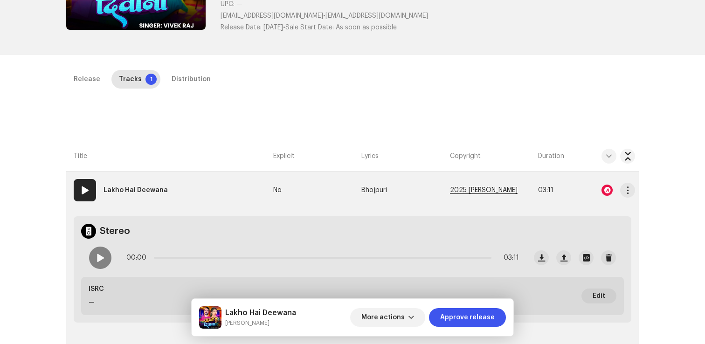
click at [468, 191] on span "2025 [PERSON_NAME]" at bounding box center [484, 190] width 68 height 7
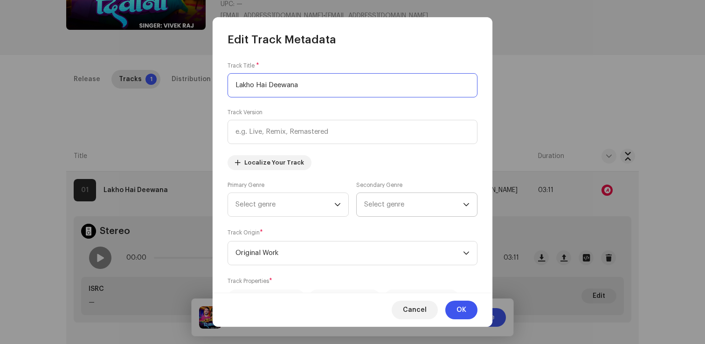
scroll to position [312, 0]
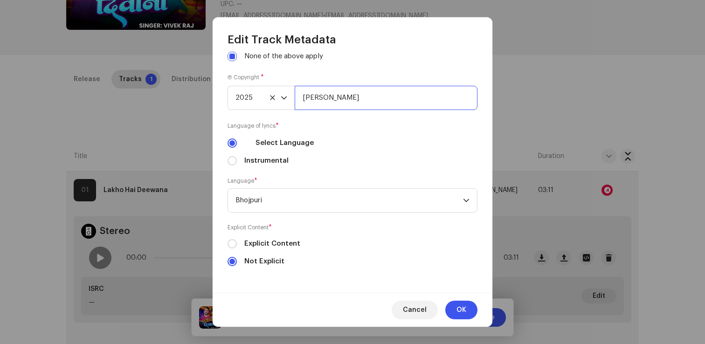
click at [412, 96] on input "[PERSON_NAME]" at bounding box center [386, 98] width 183 height 24
type input "[PERSON_NAME] Official, Distributed by ANS Music"
click at [466, 315] on span "OK" at bounding box center [461, 310] width 10 height 19
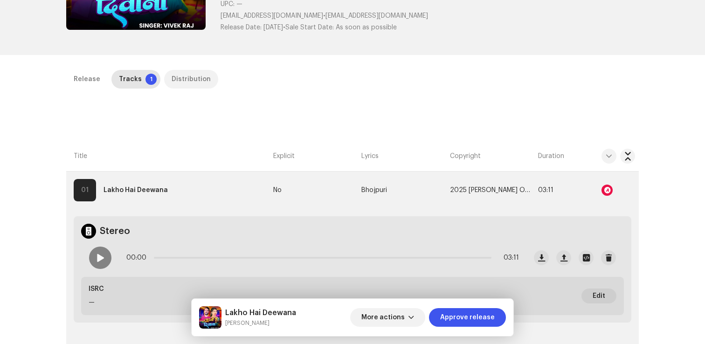
click at [200, 82] on div "Distribution" at bounding box center [191, 79] width 39 height 19
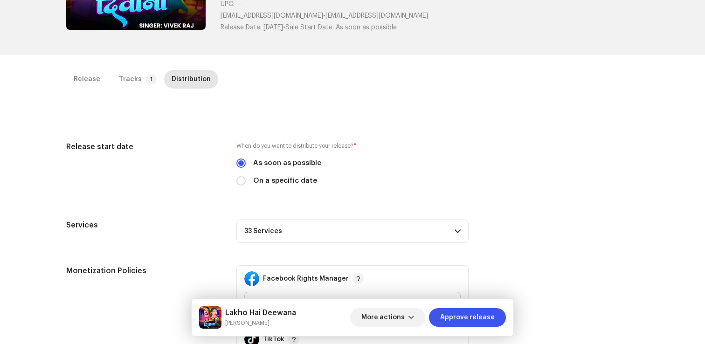
scroll to position [389, 0]
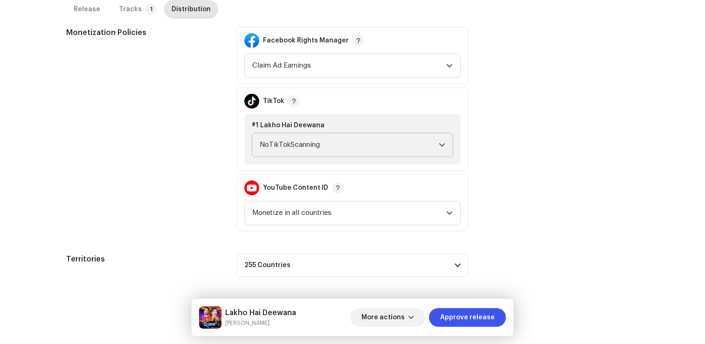
click at [379, 139] on span "NoTikTokScanning" at bounding box center [349, 144] width 179 height 23
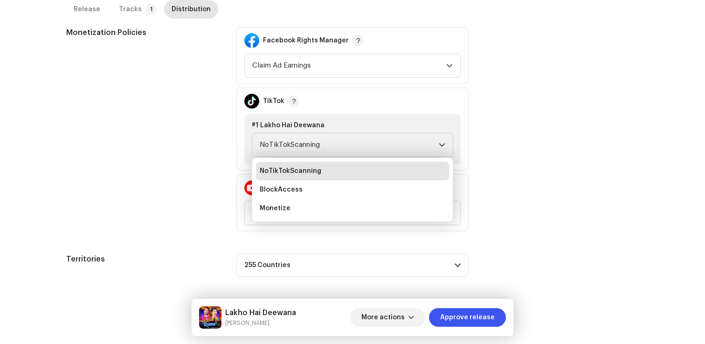
click at [487, 112] on div "Monetization Policies Facebook Rights Manager Claim Ad Earnings TikTok #1 Lakho…" at bounding box center [352, 129] width 572 height 204
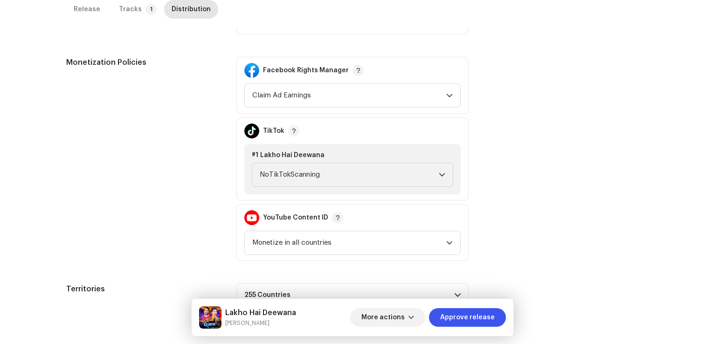
scroll to position [253, 0]
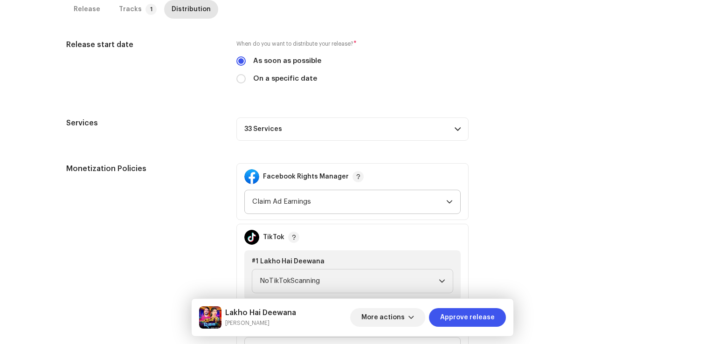
click at [319, 200] on span "Claim Ad Earnings" at bounding box center [349, 201] width 194 height 23
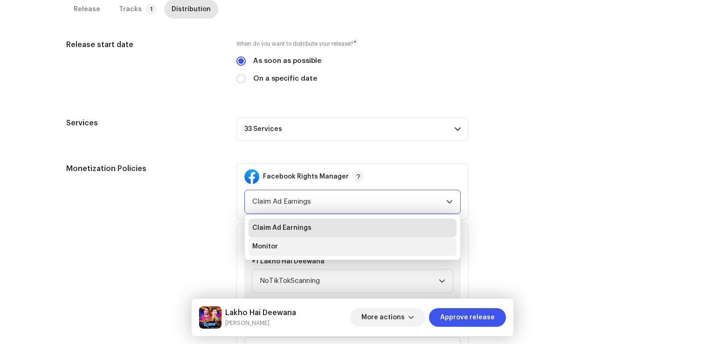
click at [276, 244] on li "Monitor" at bounding box center [352, 246] width 208 height 19
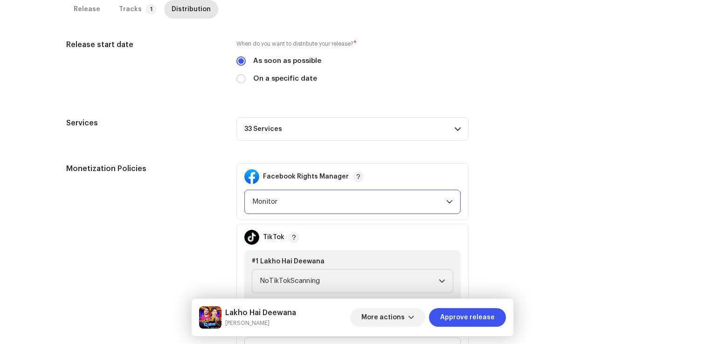
click at [339, 131] on p-accordion-header "33 Services" at bounding box center [352, 128] width 232 height 23
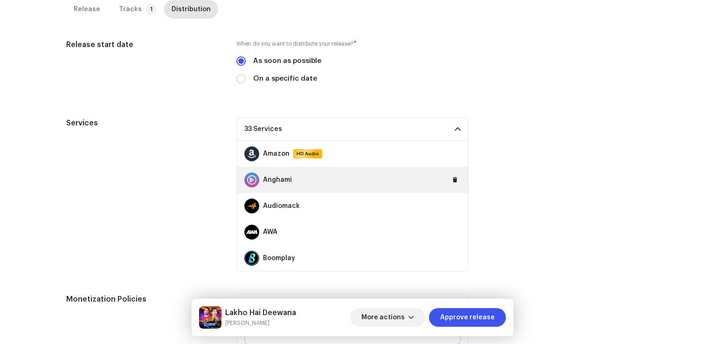
scroll to position [731, 0]
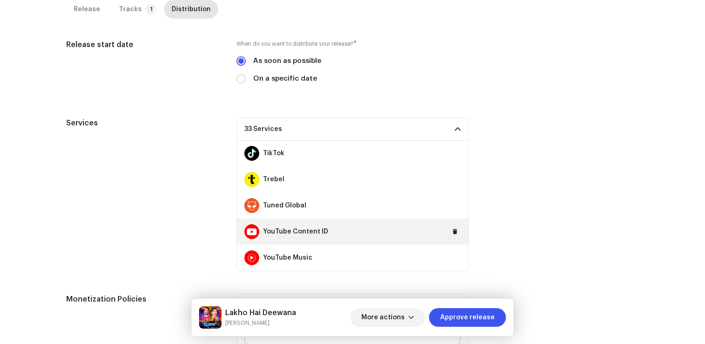
click at [455, 228] on div "YouTube Content ID" at bounding box center [352, 232] width 231 height 26
click at [452, 234] on span at bounding box center [455, 231] width 6 height 7
click at [536, 195] on div "Services 32 Services Amazon HD Audio Anghami Audiomack AWA Boomplay Deezer Face…" at bounding box center [352, 194] width 572 height 154
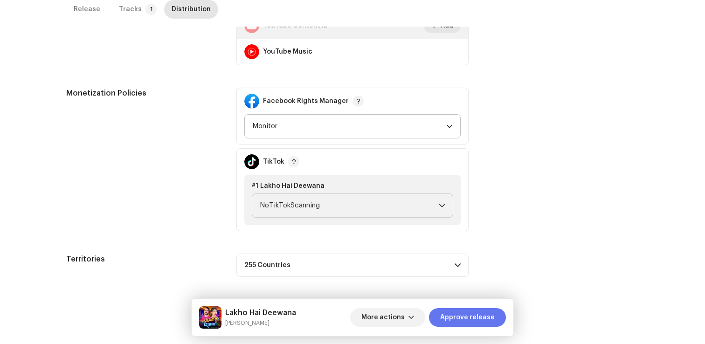
click at [452, 316] on span "Approve release" at bounding box center [467, 317] width 55 height 19
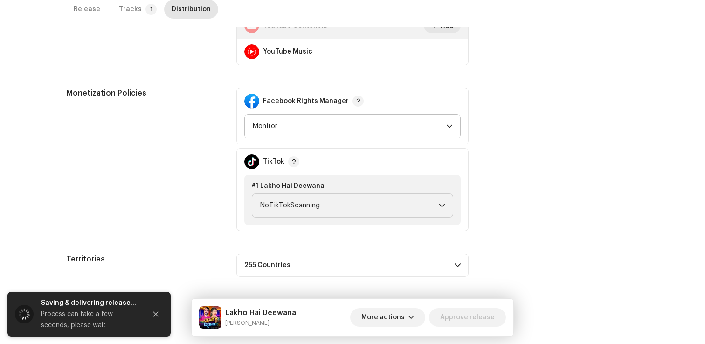
scroll to position [0, 0]
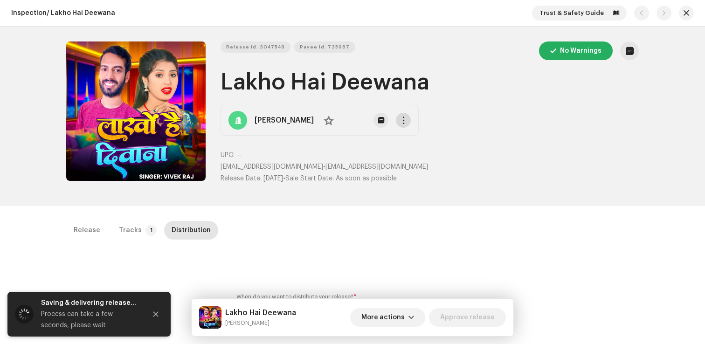
click at [400, 122] on span "button" at bounding box center [403, 120] width 7 height 7
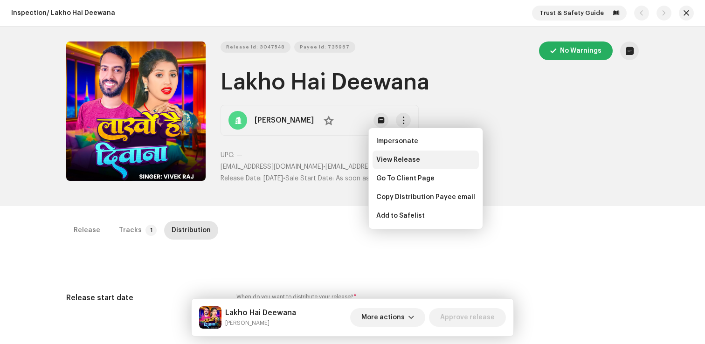
click at [389, 158] on span "View Release" at bounding box center [398, 159] width 44 height 7
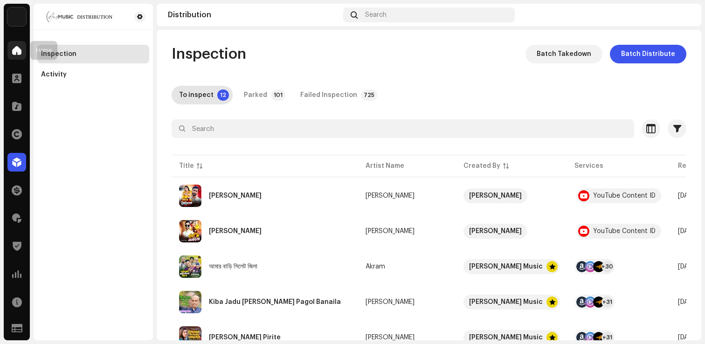
click at [21, 48] on div at bounding box center [16, 50] width 19 height 19
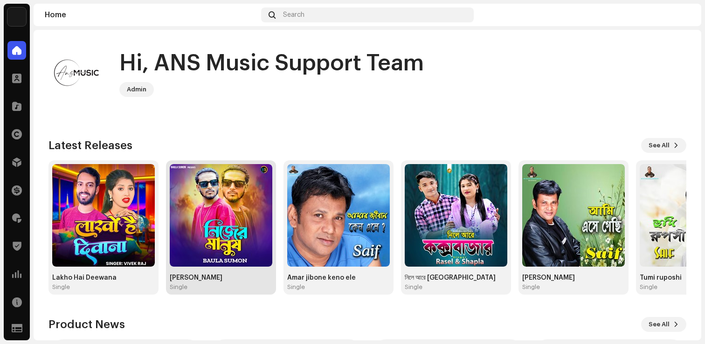
click at [239, 214] on img at bounding box center [221, 215] width 103 height 103
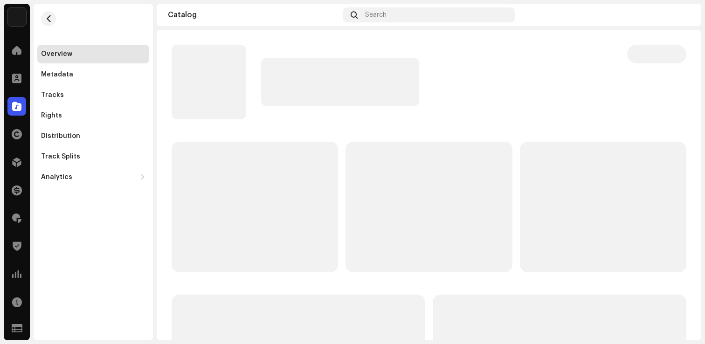
click at [238, 247] on p-skeleton at bounding box center [255, 207] width 166 height 131
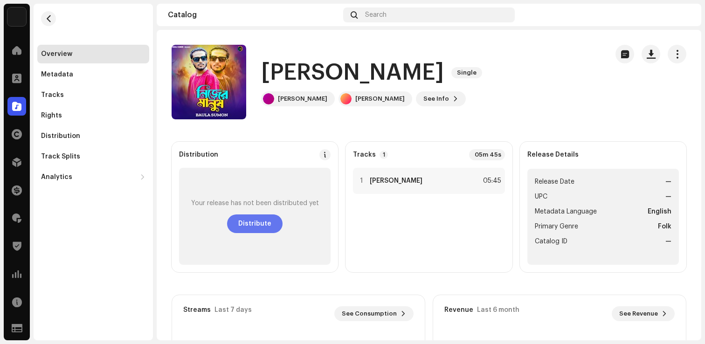
click at [263, 223] on span "Distribute" at bounding box center [254, 223] width 33 height 19
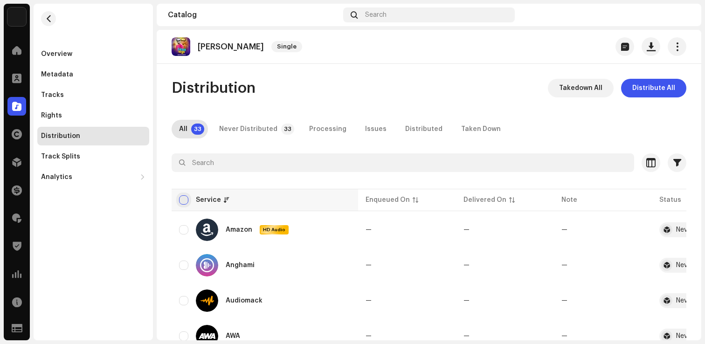
click at [186, 202] on input "checkbox" at bounding box center [183, 199] width 9 height 9
checkbox input "true"
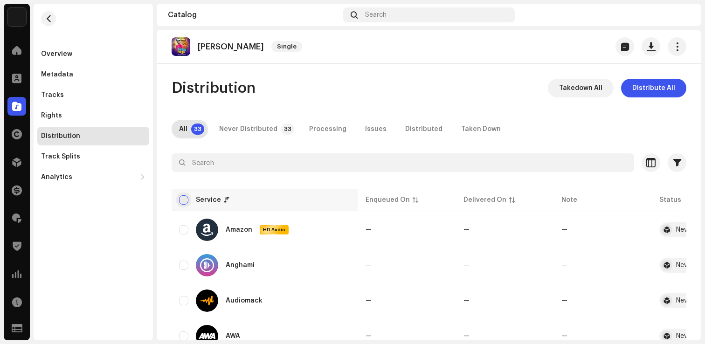
checkbox input "true"
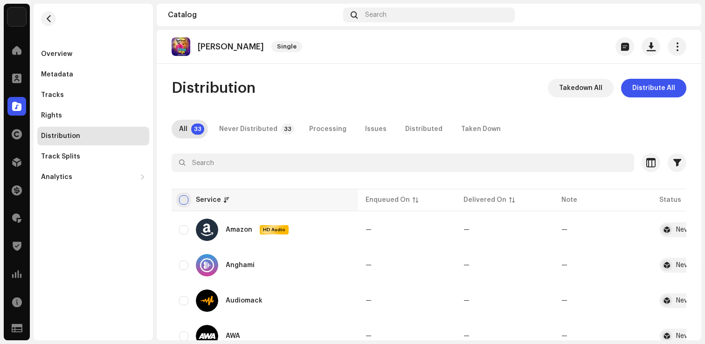
checkbox input "true"
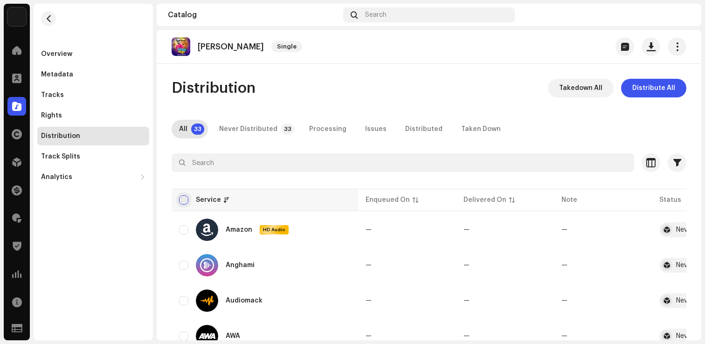
checkbox input "true"
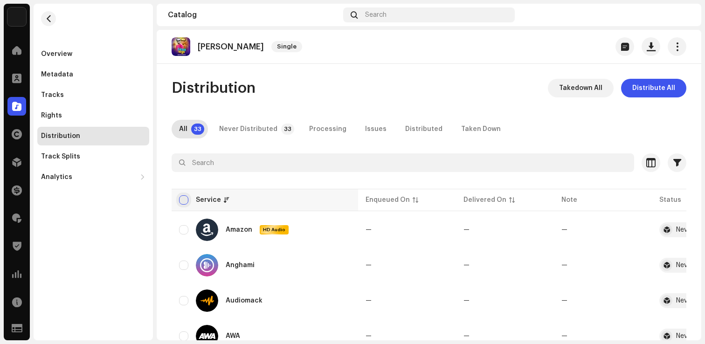
checkbox input "true"
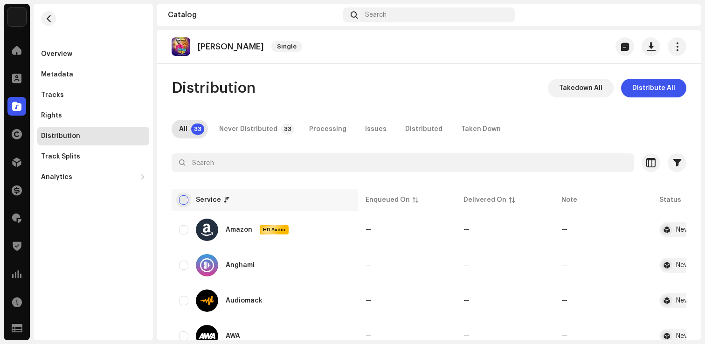
checkbox input "true"
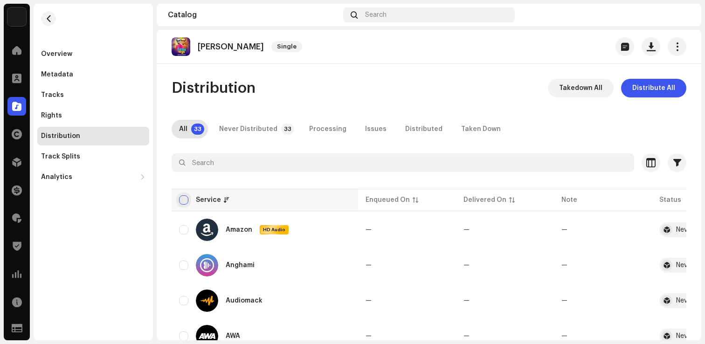
checkbox input "true"
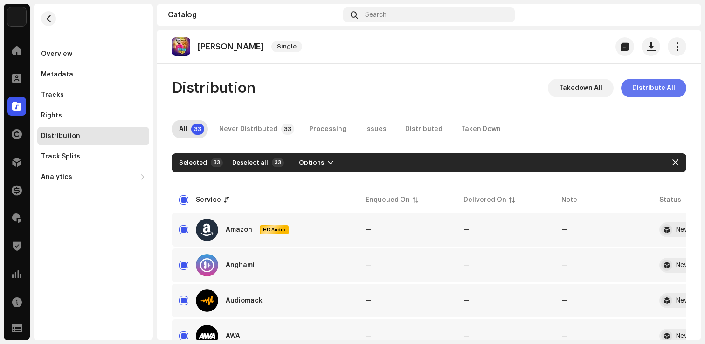
click at [667, 89] on span "Distribute All" at bounding box center [653, 88] width 43 height 19
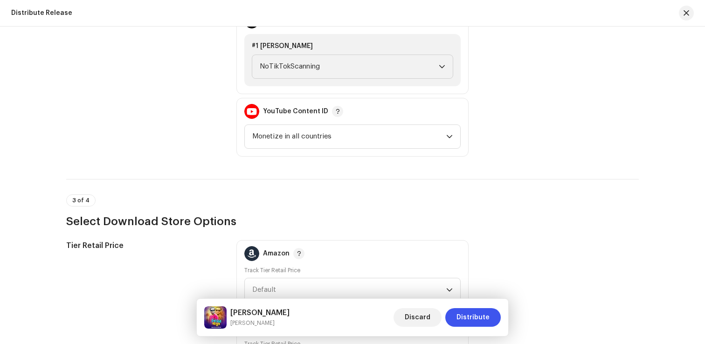
scroll to position [1226, 0]
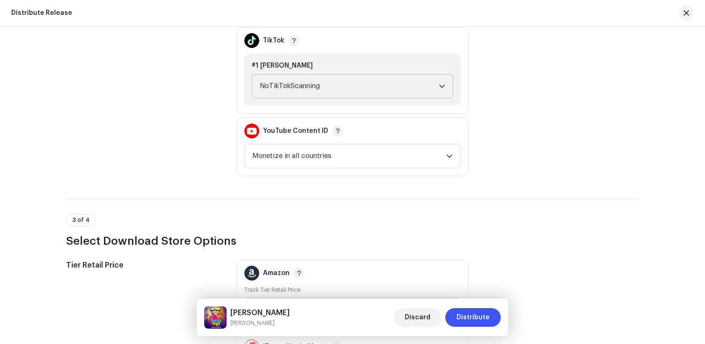
click at [345, 86] on span "NoTikTokScanning" at bounding box center [349, 86] width 179 height 23
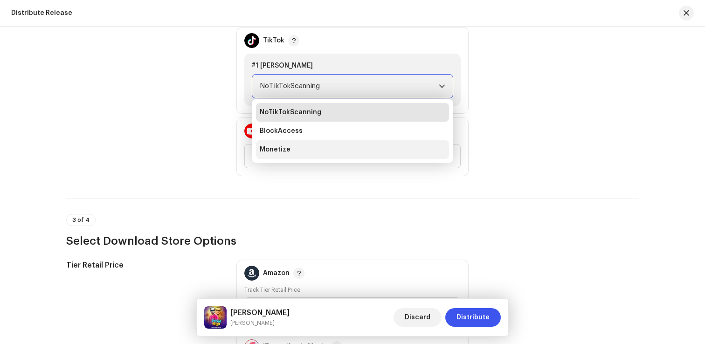
click at [302, 145] on li "Monetize" at bounding box center [352, 149] width 193 height 19
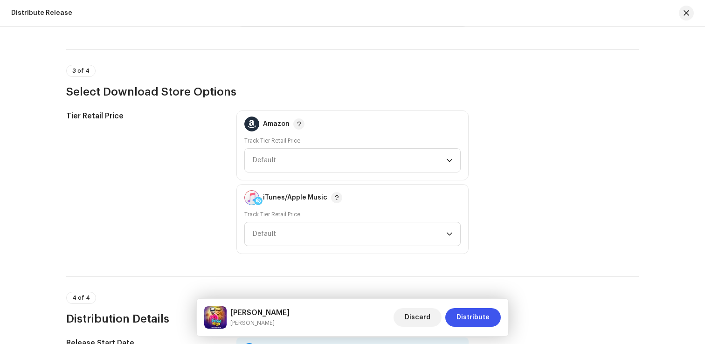
scroll to position [1614, 0]
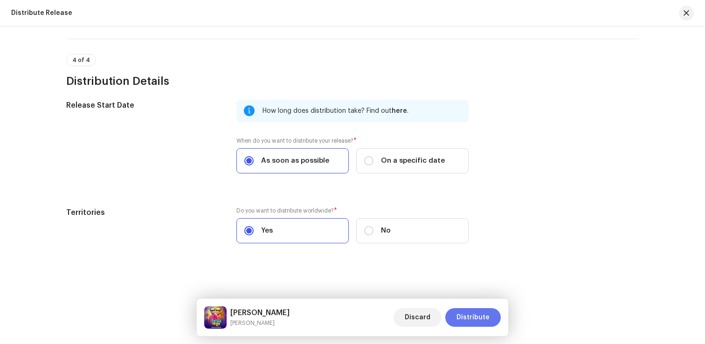
click at [470, 315] on span "Distribute" at bounding box center [472, 317] width 33 height 19
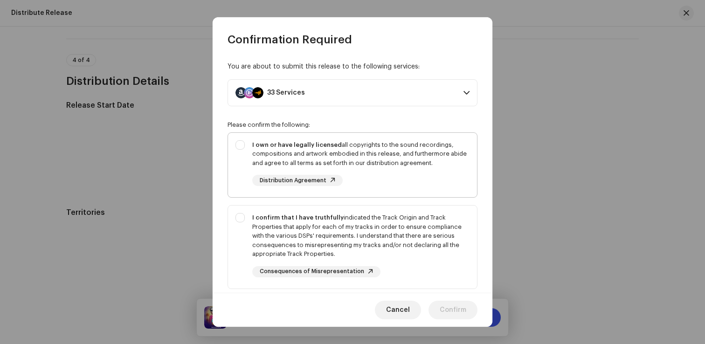
drag, startPoint x: 422, startPoint y: 188, endPoint x: 422, endPoint y: 197, distance: 9.3
click at [422, 188] on div "I own or have legally licensed all copyrights to the sound recordings, composit…" at bounding box center [352, 163] width 249 height 61
checkbox input "true"
click at [413, 243] on div "I confirm that I have truthfully indicated the Track Origin and Track Propertie…" at bounding box center [360, 236] width 217 height 46
checkbox input "true"
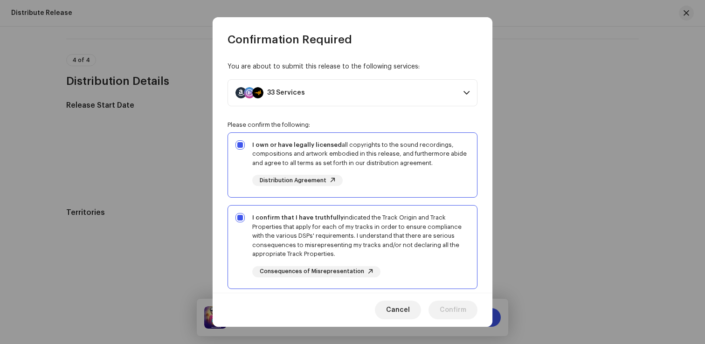
scroll to position [157, 0]
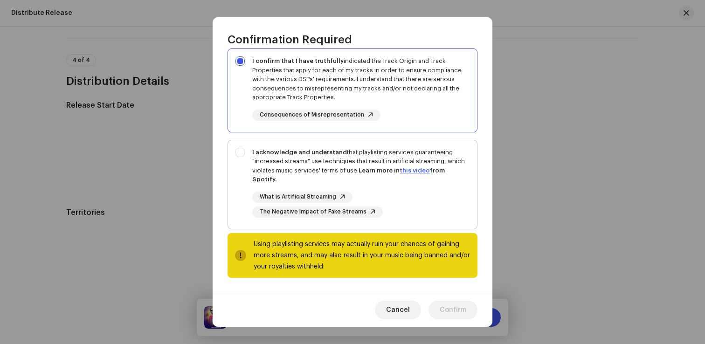
click at [429, 195] on div "What is Artificial Streaming The Negative Impact of Fake Streams" at bounding box center [360, 205] width 217 height 26
checkbox input "true"
click at [449, 317] on span "Confirm" at bounding box center [453, 310] width 27 height 19
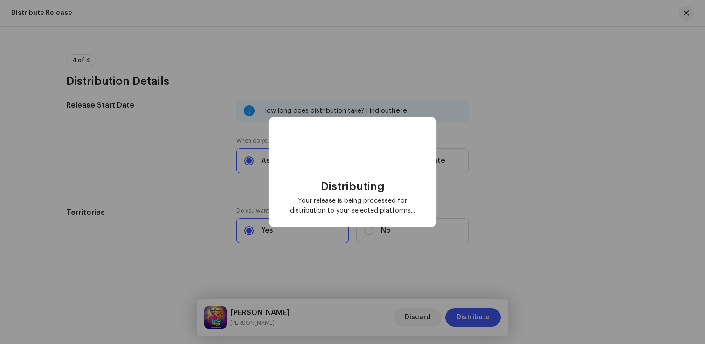
checkbox input "false"
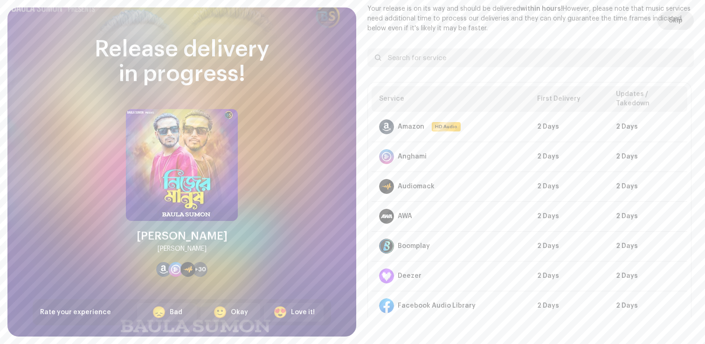
click at [681, 20] on button "Skip" at bounding box center [675, 20] width 36 height 19
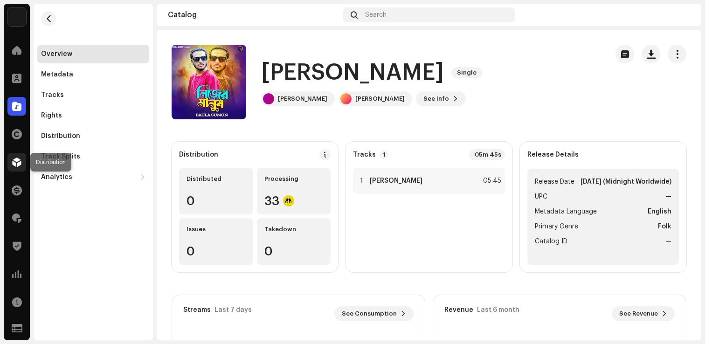
click at [17, 159] on span at bounding box center [16, 161] width 9 height 7
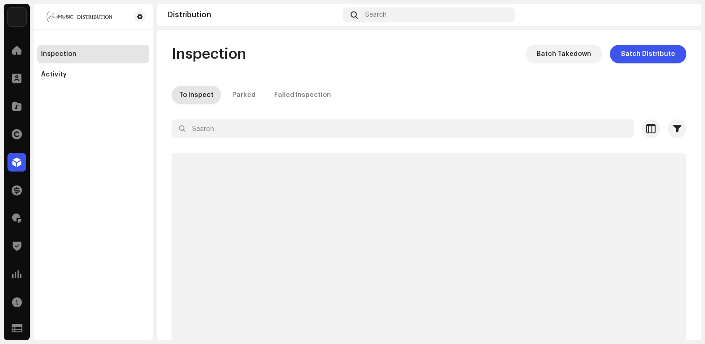
click at [354, 77] on div "Inspection Batch Takedown Batch Distribute To inspect Parked Failed Inspection …" at bounding box center [429, 197] width 544 height 304
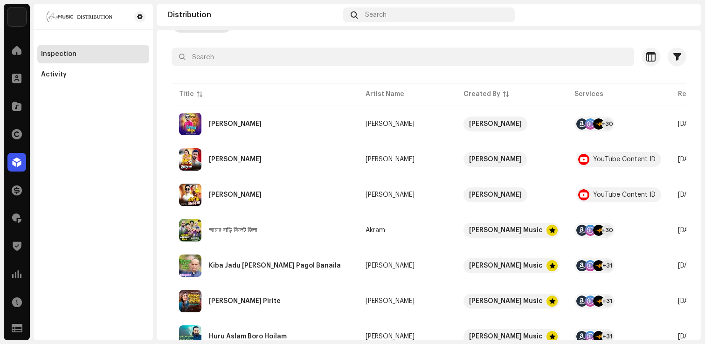
scroll to position [71, 0]
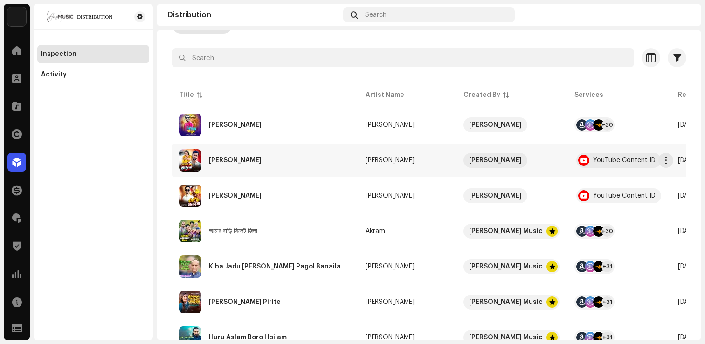
click at [233, 164] on div "[PERSON_NAME]" at bounding box center [265, 160] width 172 height 22
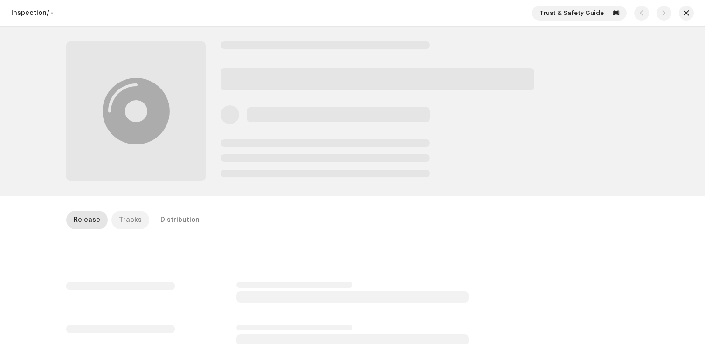
click at [114, 221] on p-tab "Tracks" at bounding box center [130, 220] width 38 height 19
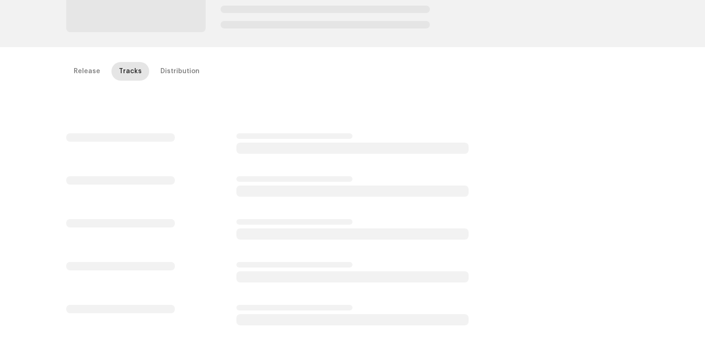
scroll to position [166, 0]
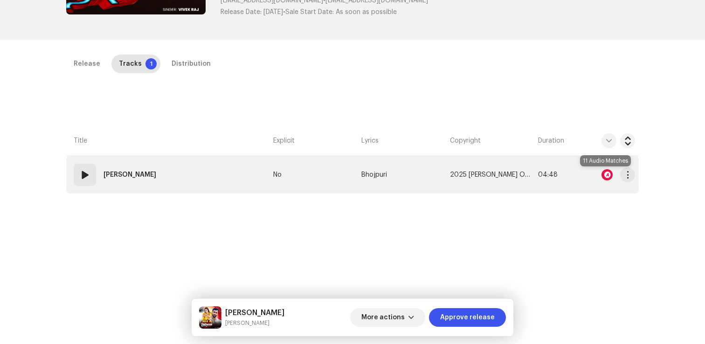
click at [601, 175] on div at bounding box center [606, 174] width 11 height 11
click at [601, 175] on div "Audio Recognition by Remix/Sample 11 All results require review/listening to av…" at bounding box center [352, 172] width 705 height 344
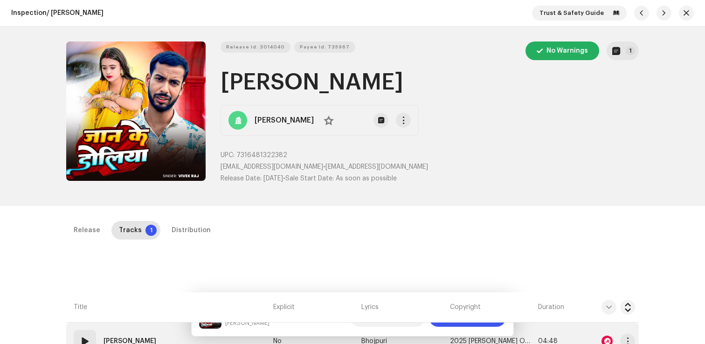
scroll to position [221, 0]
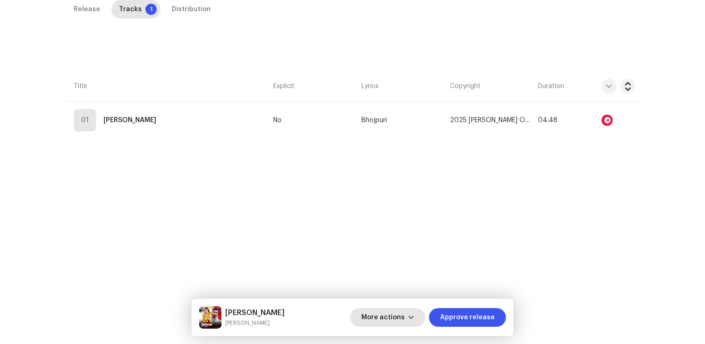
click at [389, 322] on span "More actions" at bounding box center [382, 317] width 43 height 19
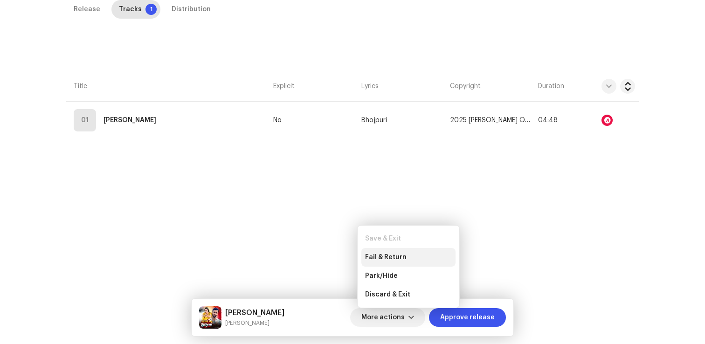
click at [386, 256] on span "Fail & Return" at bounding box center [385, 257] width 41 height 7
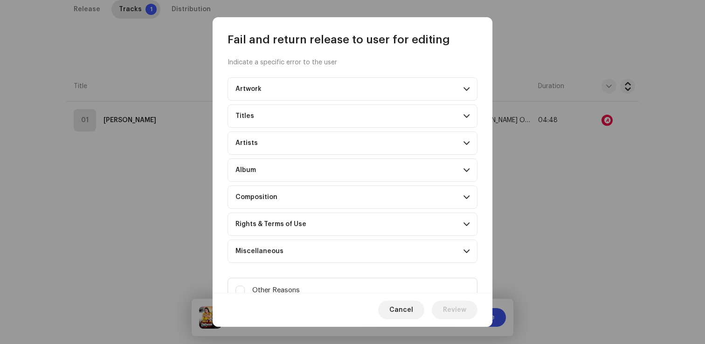
scroll to position [4, 0]
click at [239, 288] on input "Other Reasons" at bounding box center [239, 289] width 9 height 9
checkbox input "true"
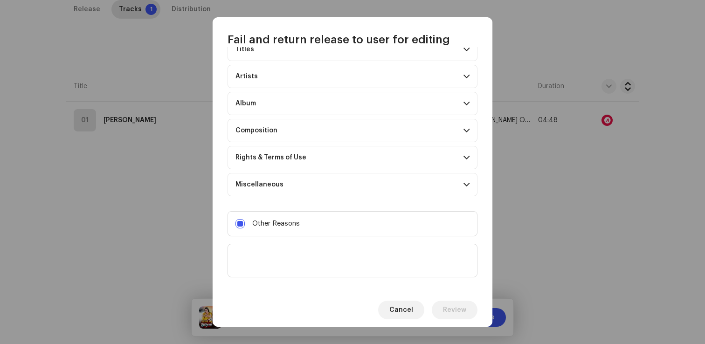
scroll to position [82, 0]
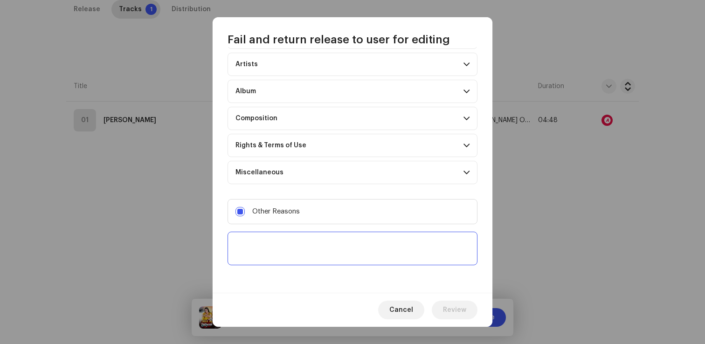
click at [265, 251] on textarea at bounding box center [352, 249] width 250 height 34
type textarea "not eligible on Youtube content ID"
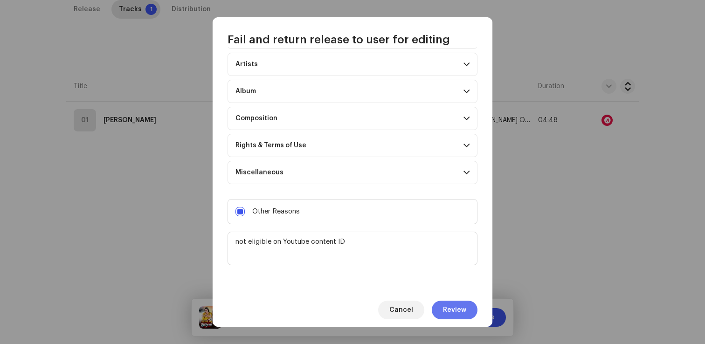
click at [459, 308] on span "Review" at bounding box center [454, 310] width 23 height 19
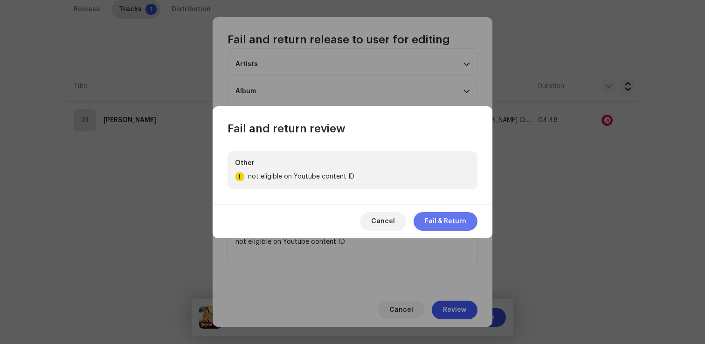
click at [444, 218] on span "Fail & Return" at bounding box center [445, 221] width 41 height 19
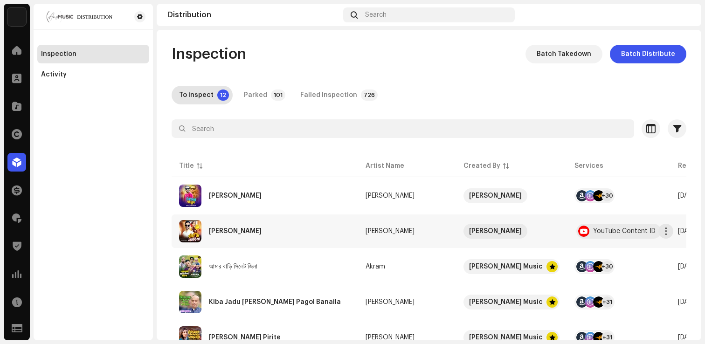
click at [225, 235] on div "[PERSON_NAME]" at bounding box center [265, 231] width 172 height 22
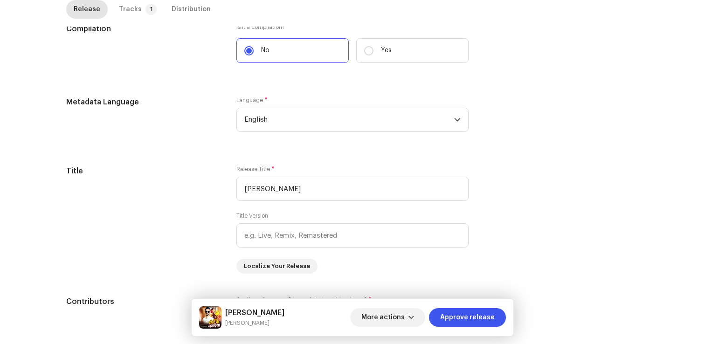
scroll to position [220, 0]
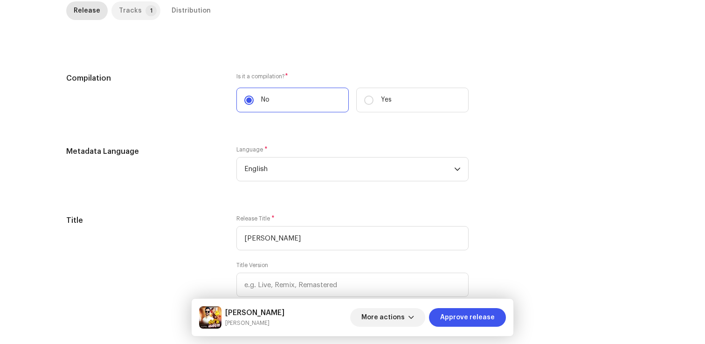
click at [133, 14] on div "Tracks" at bounding box center [130, 10] width 23 height 19
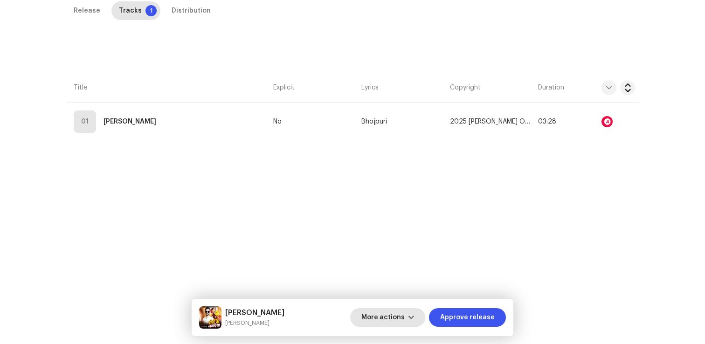
click at [391, 316] on span "More actions" at bounding box center [382, 317] width 43 height 19
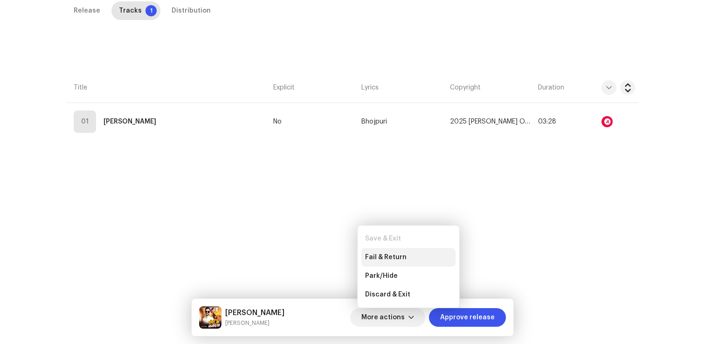
click at [393, 262] on div "Fail & Return" at bounding box center [408, 257] width 94 height 19
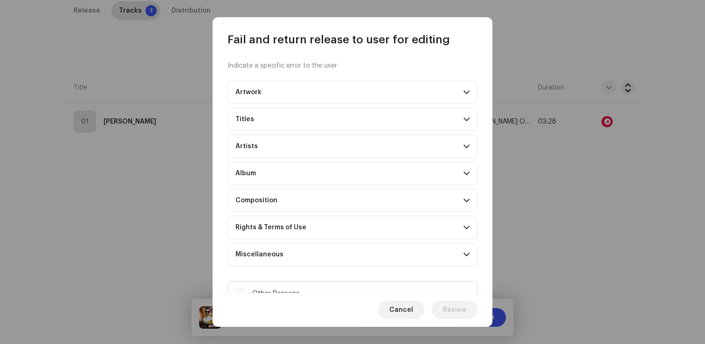
scroll to position [40, 0]
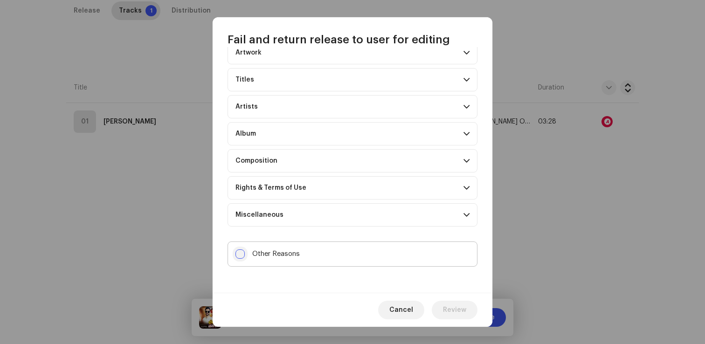
click at [237, 255] on input "Other Reasons" at bounding box center [239, 253] width 9 height 9
checkbox input "true"
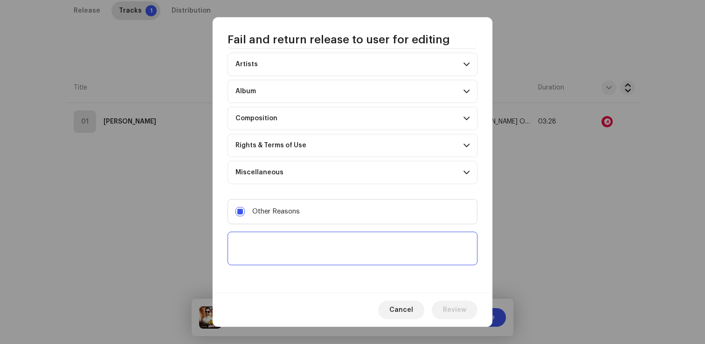
click at [267, 248] on textarea at bounding box center [352, 249] width 250 height 34
type textarea "v"
paste textarea "not eligible on Youtube content ID"
type textarea "not eligible on Youtube content ID"
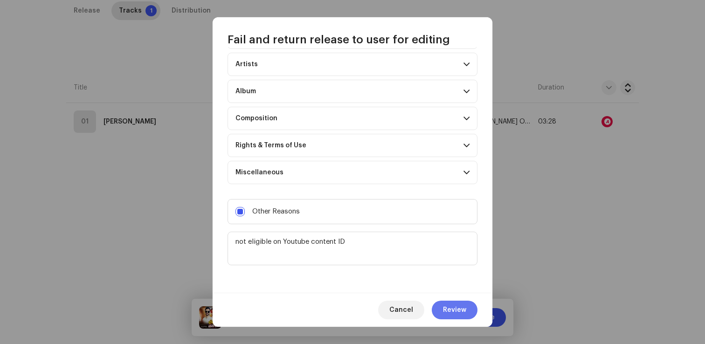
click at [459, 311] on span "Review" at bounding box center [454, 310] width 23 height 19
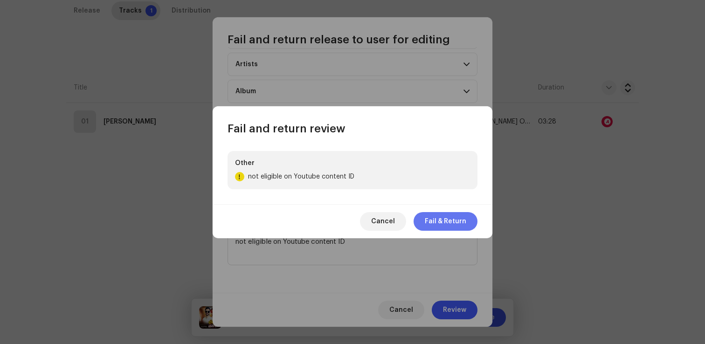
click at [458, 223] on span "Fail & Return" at bounding box center [445, 221] width 41 height 19
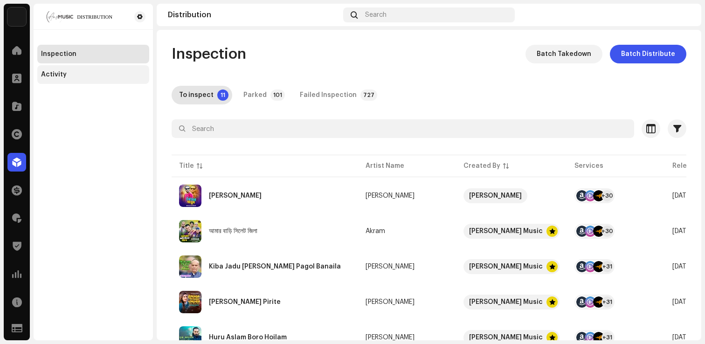
click at [76, 80] on div "Activity" at bounding box center [93, 74] width 112 height 19
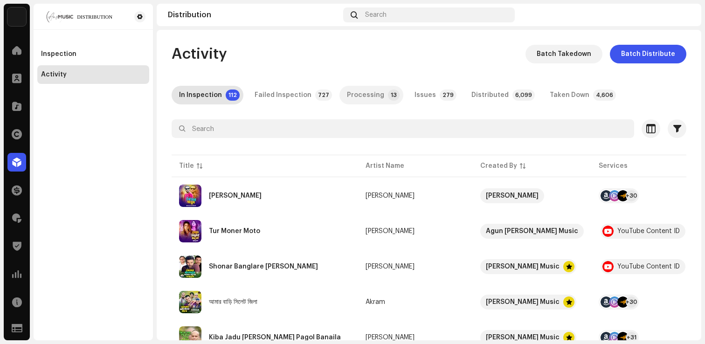
click at [368, 96] on div "Processing" at bounding box center [365, 95] width 37 height 19
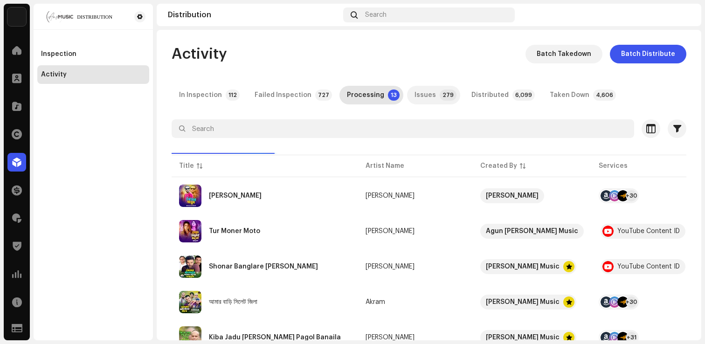
click at [422, 102] on div "Issues" at bounding box center [424, 95] width 21 height 19
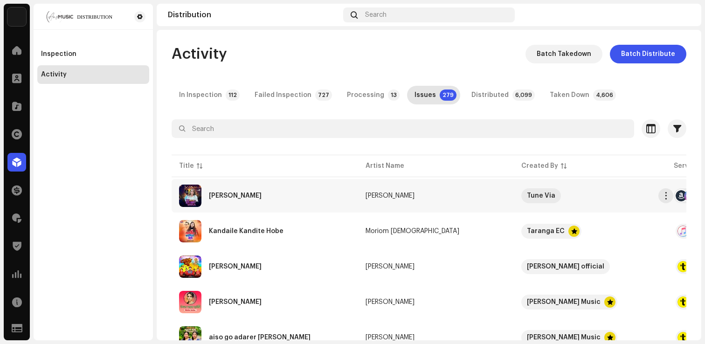
click at [222, 196] on div "[PERSON_NAME]" at bounding box center [235, 195] width 53 height 7
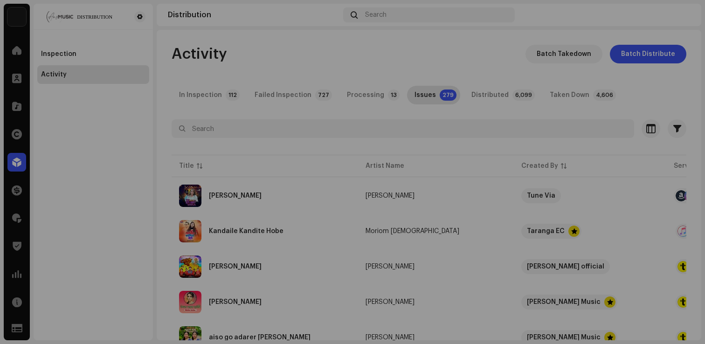
click at [631, 100] on div "[PERSON_NAME] [PERSON_NAME] Bhai Service Last Enqueued Last Delivered Status Am…" at bounding box center [352, 172] width 705 height 344
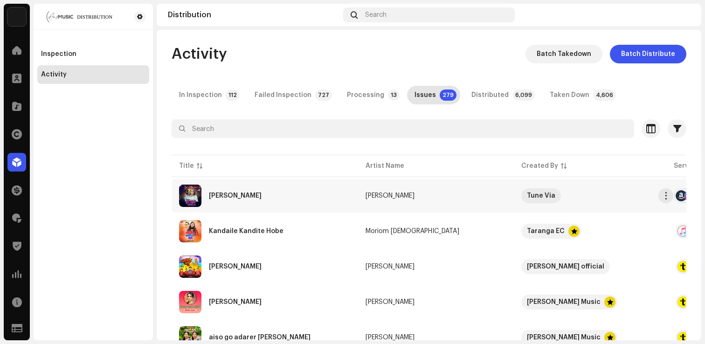
click at [666, 199] on td "+30" at bounding box center [716, 196] width 100 height 34
click at [661, 198] on div "[PERSON_NAME] [PERSON_NAME] Bhai Service Last Enqueued Last Delivered Status Am…" at bounding box center [352, 172] width 705 height 344
click at [668, 198] on span "button" at bounding box center [665, 195] width 7 height 7
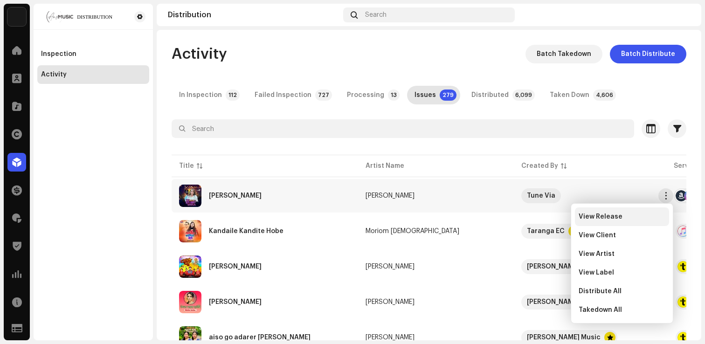
click at [609, 221] on div "View Release" at bounding box center [622, 216] width 94 height 19
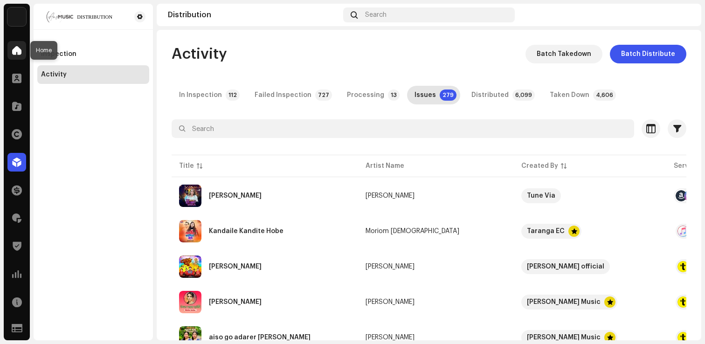
click at [12, 55] on div at bounding box center [16, 50] width 19 height 19
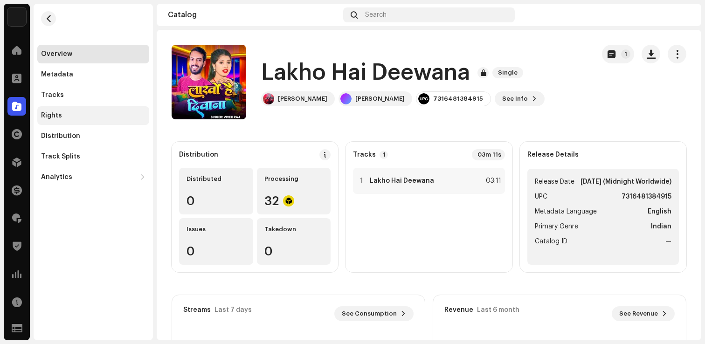
click at [84, 116] on div "Rights" at bounding box center [93, 115] width 104 height 7
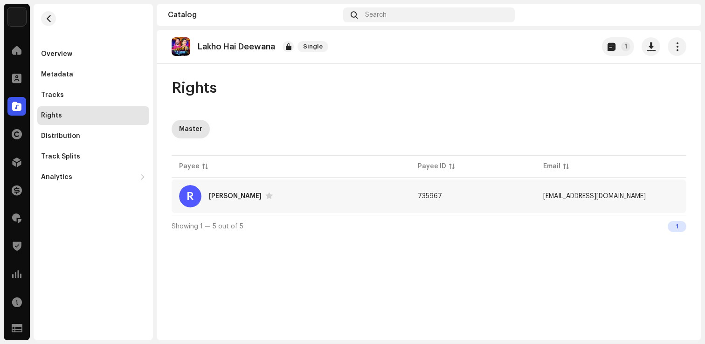
click at [225, 192] on div "[PERSON_NAME]" at bounding box center [241, 195] width 64 height 7
click at [223, 197] on div "[PERSON_NAME]" at bounding box center [235, 196] width 53 height 7
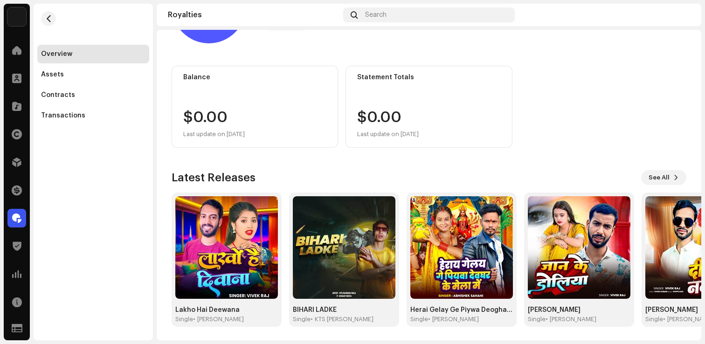
scroll to position [77, 0]
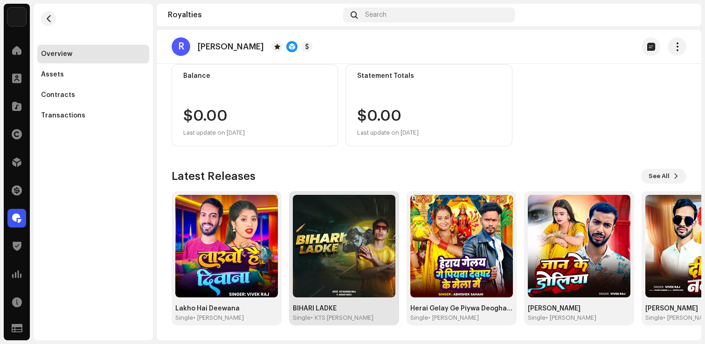
click at [332, 230] on img at bounding box center [344, 246] width 103 height 103
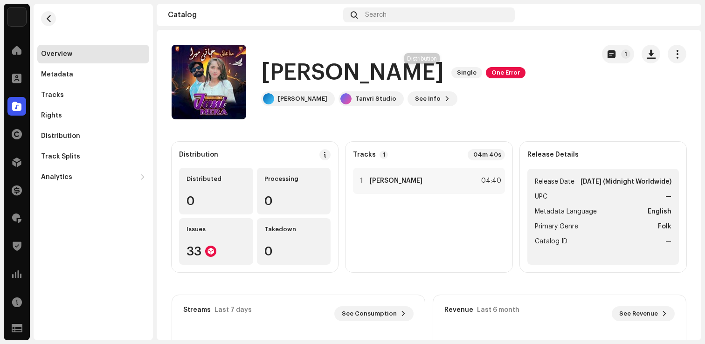
click at [486, 71] on span "One Error" at bounding box center [506, 72] width 40 height 11
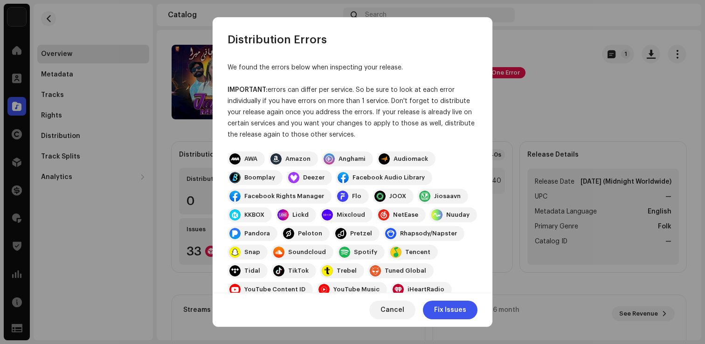
scroll to position [71, 0]
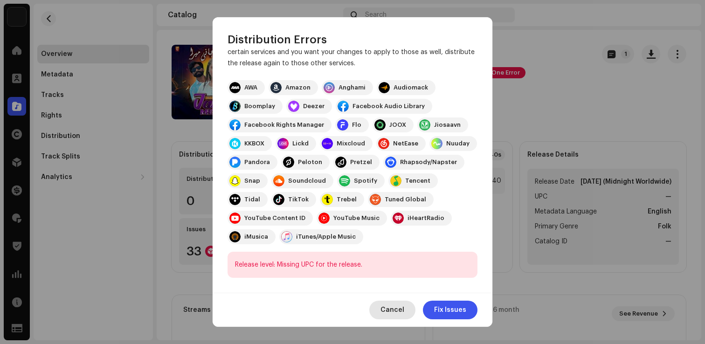
click at [389, 307] on span "Cancel" at bounding box center [392, 310] width 24 height 19
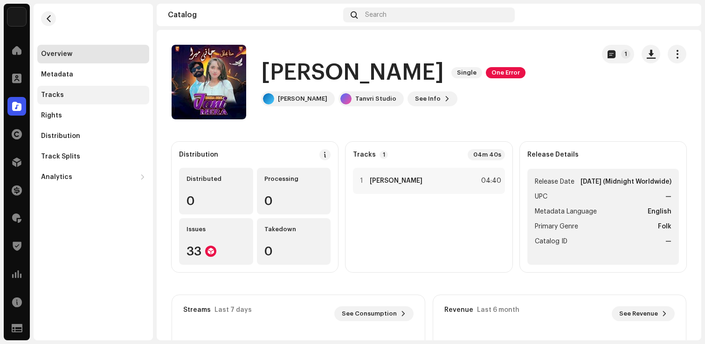
click at [63, 98] on div "Tracks" at bounding box center [93, 94] width 104 height 7
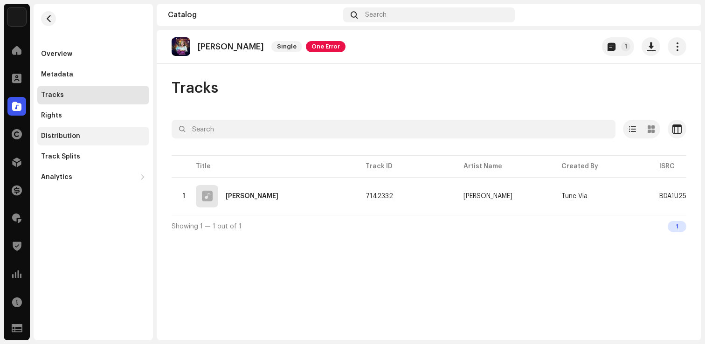
click at [63, 132] on div "Distribution" at bounding box center [60, 135] width 39 height 7
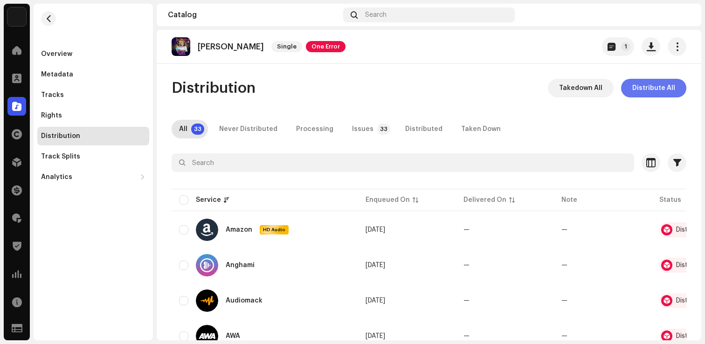
click at [638, 84] on span "Distribute All" at bounding box center [653, 88] width 43 height 19
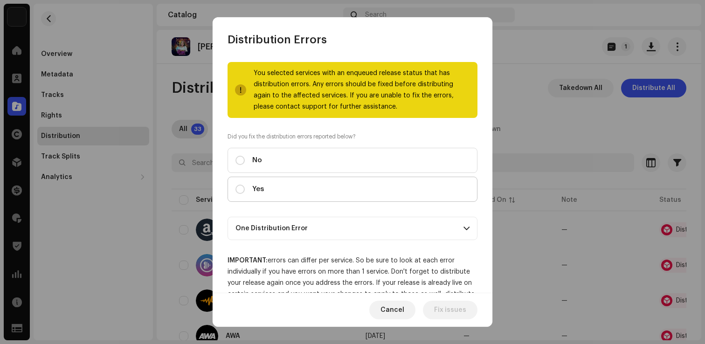
click at [345, 187] on label "Yes" at bounding box center [352, 189] width 250 height 25
click at [245, 187] on input "Yes" at bounding box center [239, 189] width 9 height 9
radio input "true"
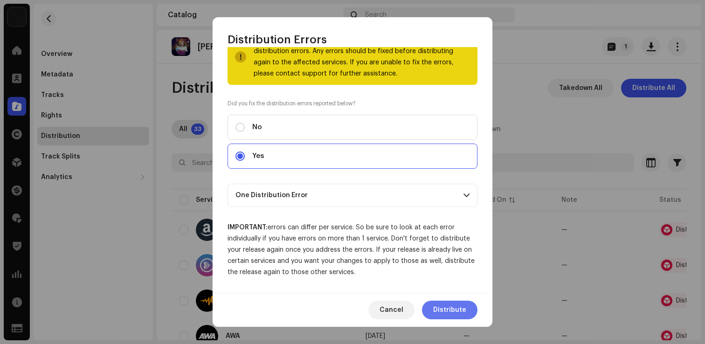
click at [447, 305] on span "Distribute" at bounding box center [449, 310] width 33 height 19
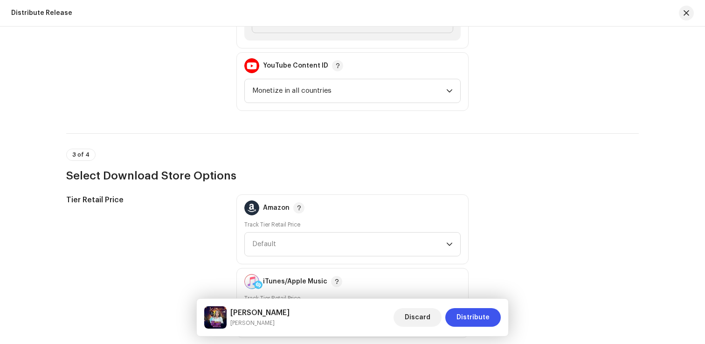
scroll to position [1308, 0]
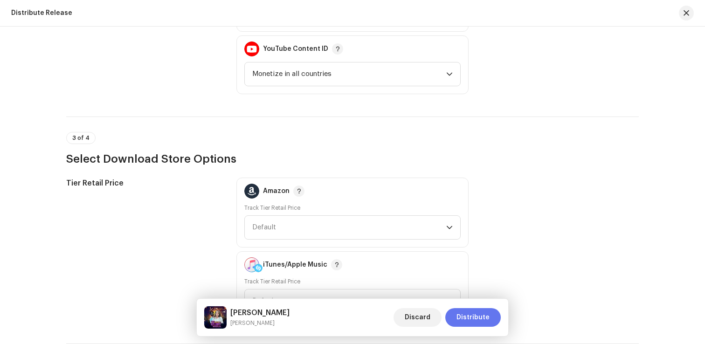
click at [473, 316] on span "Distribute" at bounding box center [472, 317] width 33 height 19
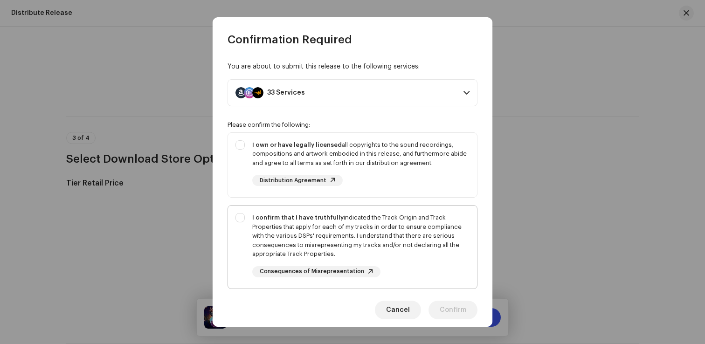
click at [376, 241] on div "I confirm that I have truthfully indicated the Track Origin and Track Propertie…" at bounding box center [360, 236] width 217 height 46
checkbox input "true"
click at [423, 177] on div "I own or have legally licensed all copyrights to the sound recordings, composit…" at bounding box center [360, 163] width 217 height 46
checkbox input "true"
click at [402, 239] on div "I confirm that I have truthfully indicated the Track Origin and Track Propertie…" at bounding box center [360, 236] width 217 height 46
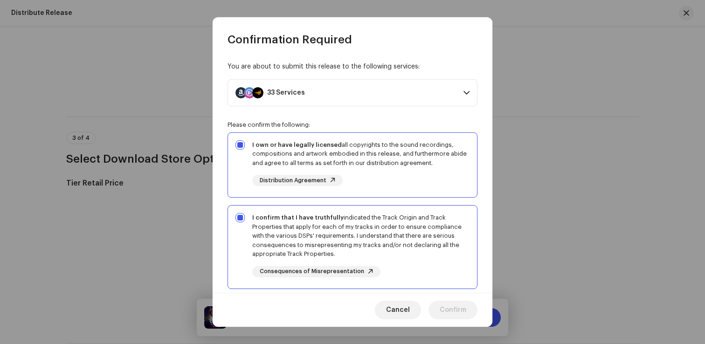
checkbox input "false"
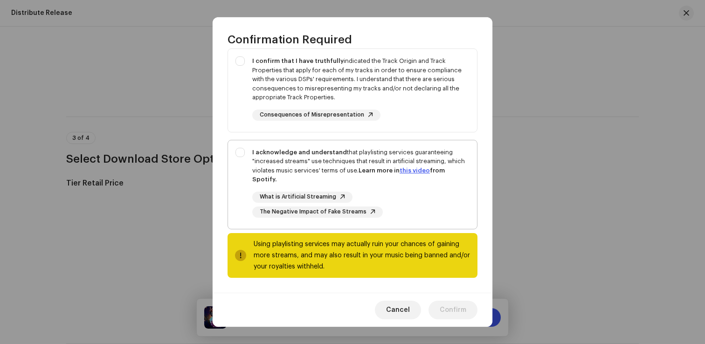
click at [429, 189] on div "I acknowledge and understand that playlisting services guaranteeing "increased …" at bounding box center [360, 183] width 217 height 70
checkbox input "true"
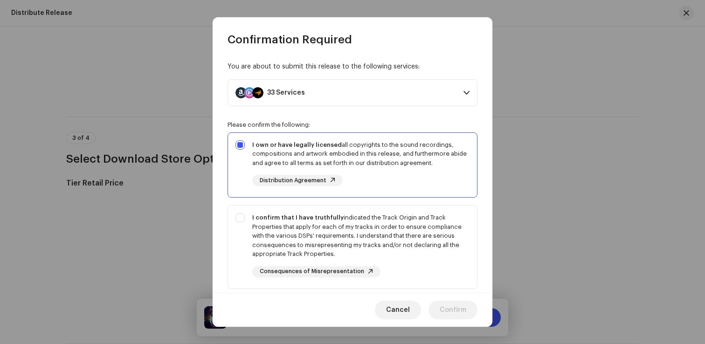
click at [431, 162] on div "I own or have legally licensed all copyrights to the sound recordings, composit…" at bounding box center [360, 153] width 217 height 27
checkbox input "false"
click at [416, 240] on div "I confirm that I have truthfully indicated the Track Origin and Track Propertie…" at bounding box center [360, 236] width 217 height 46
checkbox input "true"
click at [433, 179] on div "I own or have legally licensed all copyrights to the sound recordings, composit…" at bounding box center [360, 163] width 217 height 46
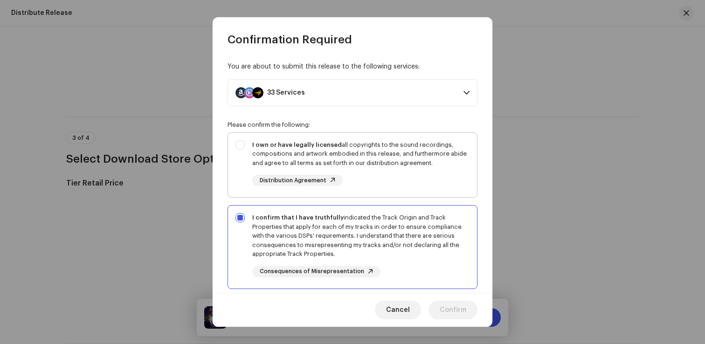
checkbox input "true"
click at [449, 309] on span "Confirm" at bounding box center [453, 310] width 27 height 19
